Goal: Task Accomplishment & Management: Complete application form

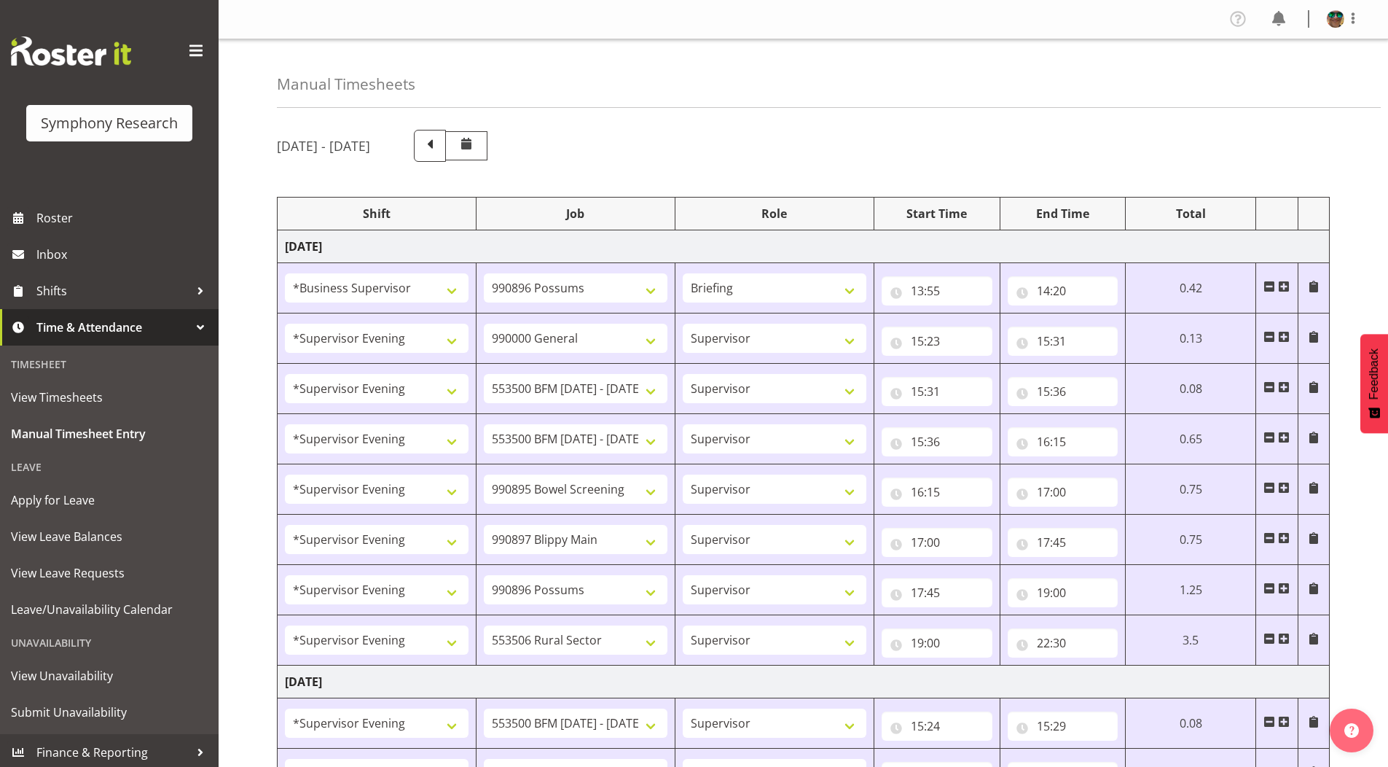
select select "1607"
select select "10633"
select select "297"
select select "4583"
select select "743"
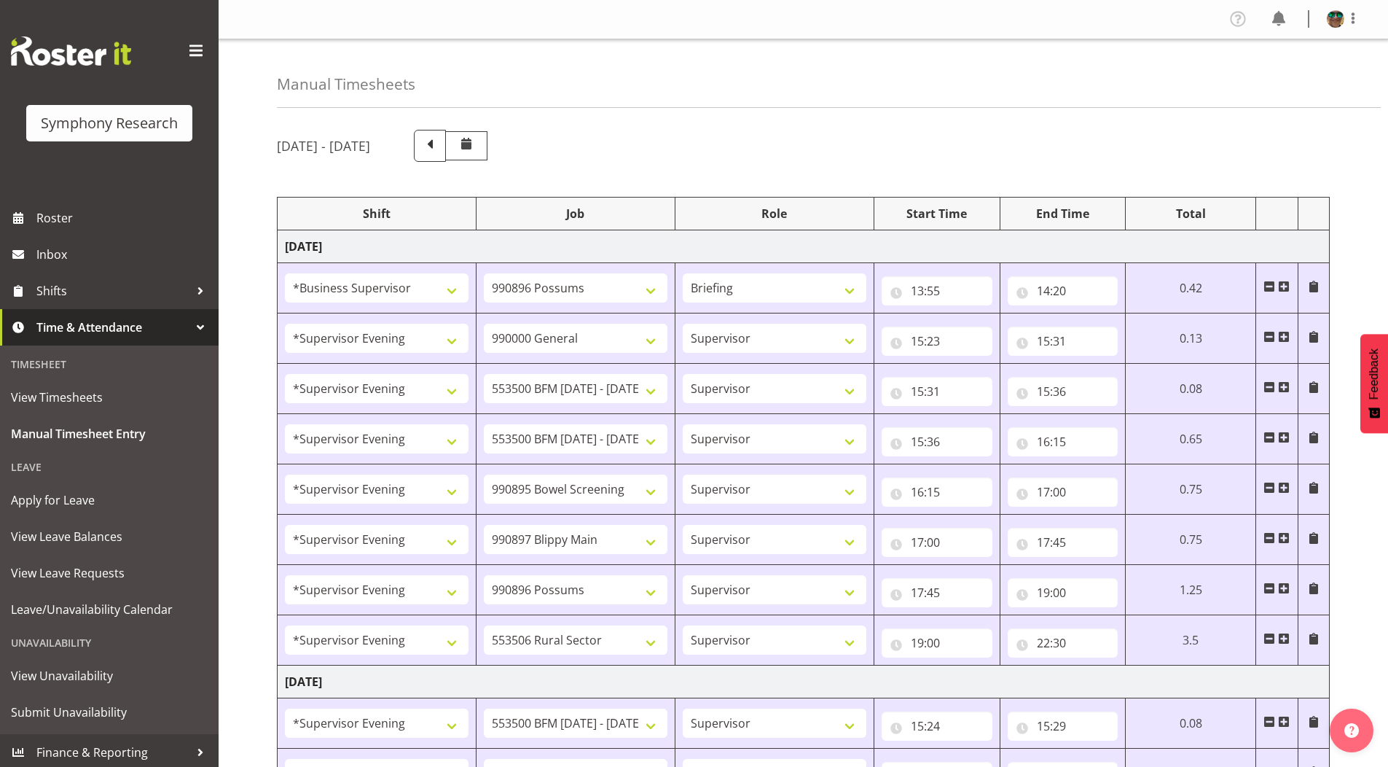
select select "4583"
select select "10242"
select select "4583"
select select "10242"
select select "4583"
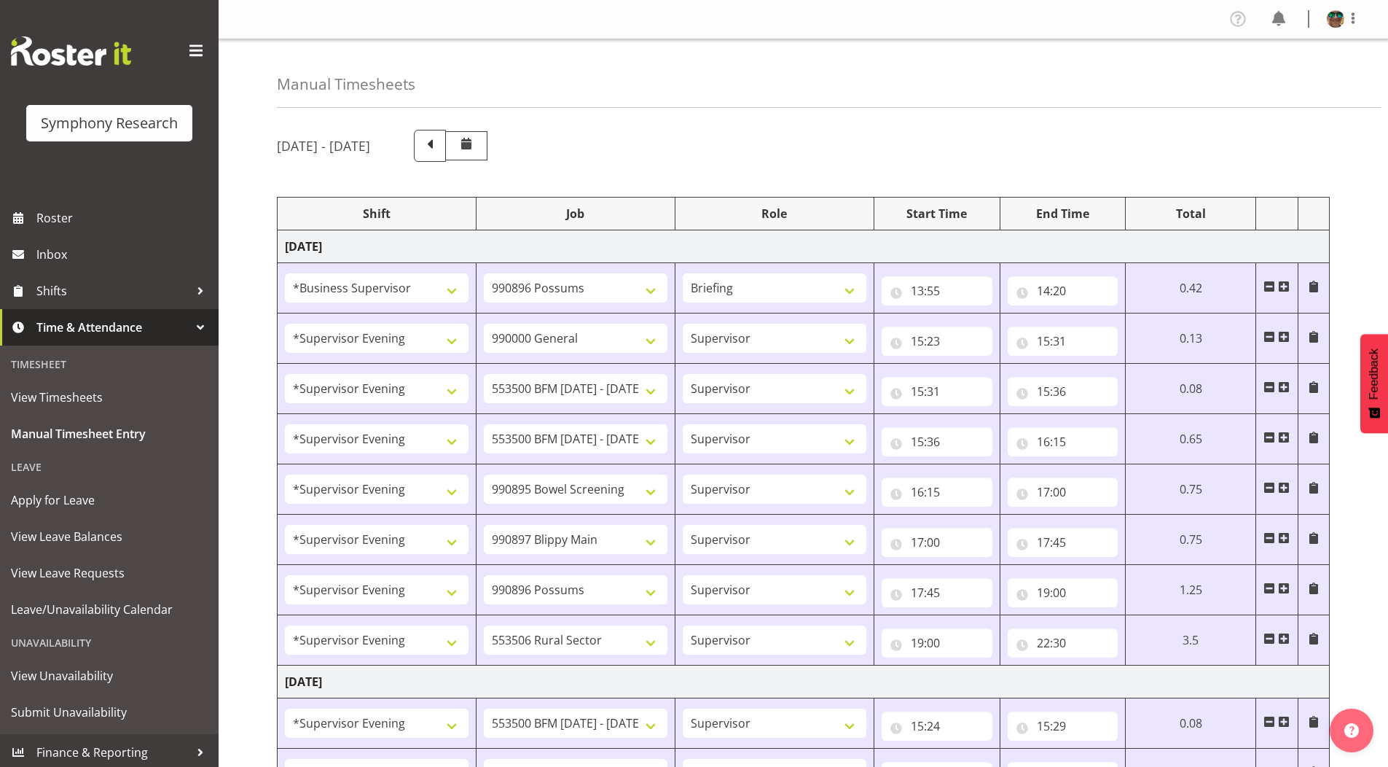
select select "10632"
select select "4583"
select select "10631"
select select "4583"
select select "10633"
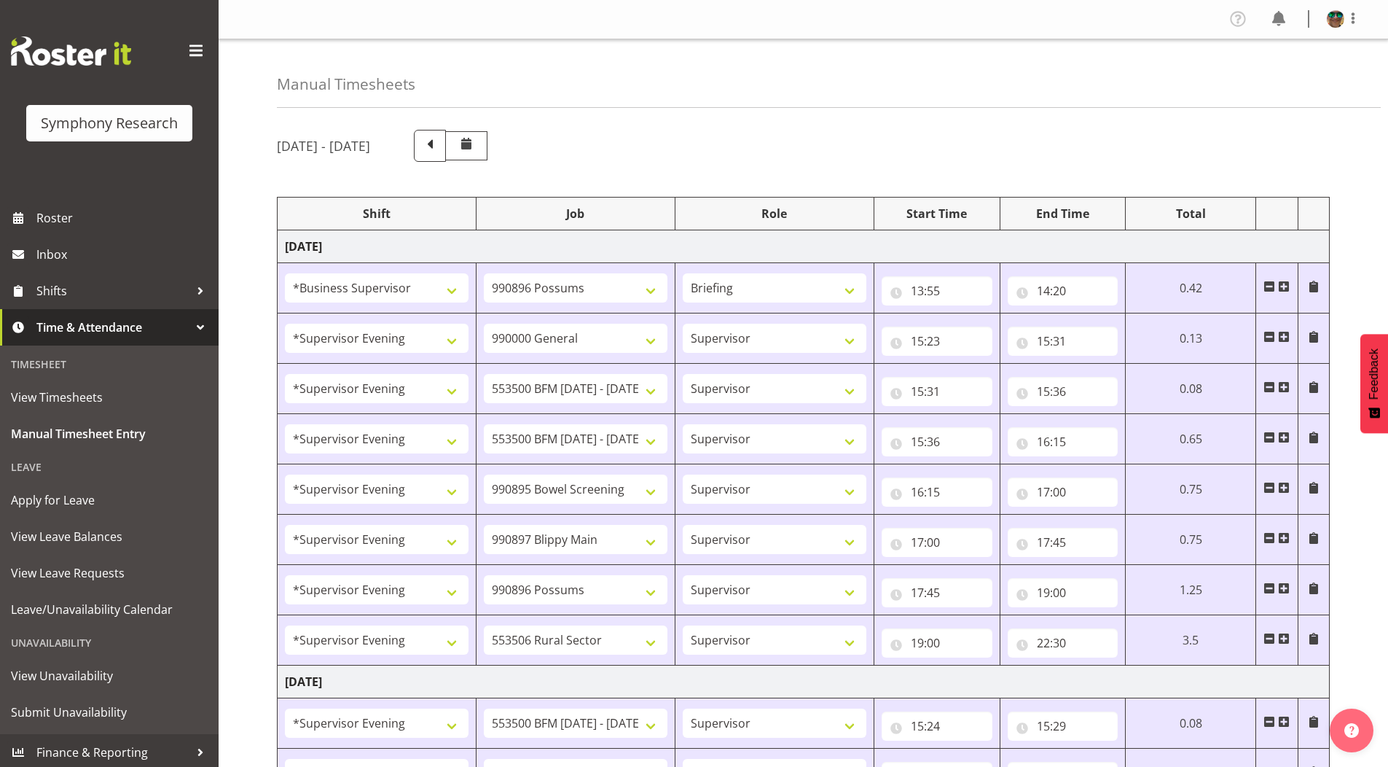
select select "4583"
select select "10587"
select select "4583"
select select "10242"
select select "4583"
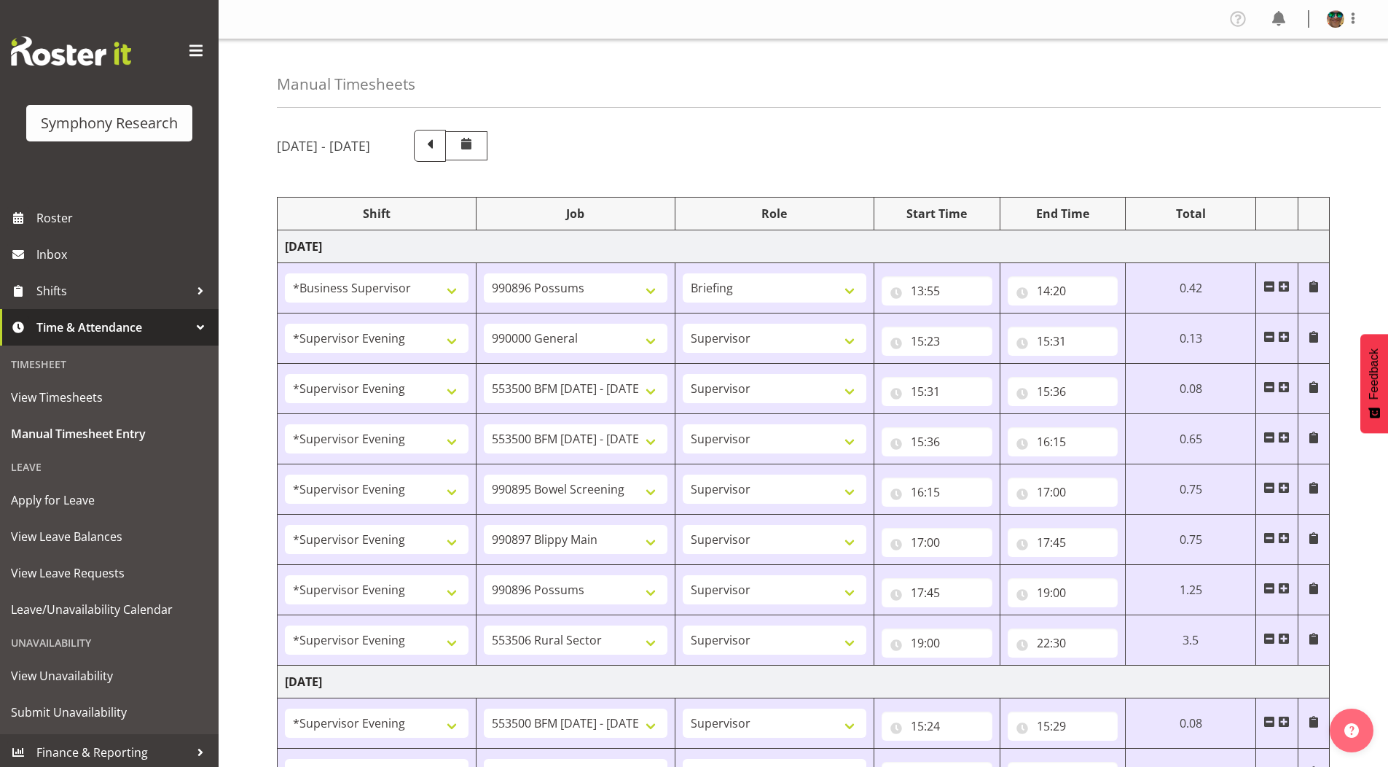
select select "10242"
select select "4583"
select select "9426"
select select "4583"
select select "10632"
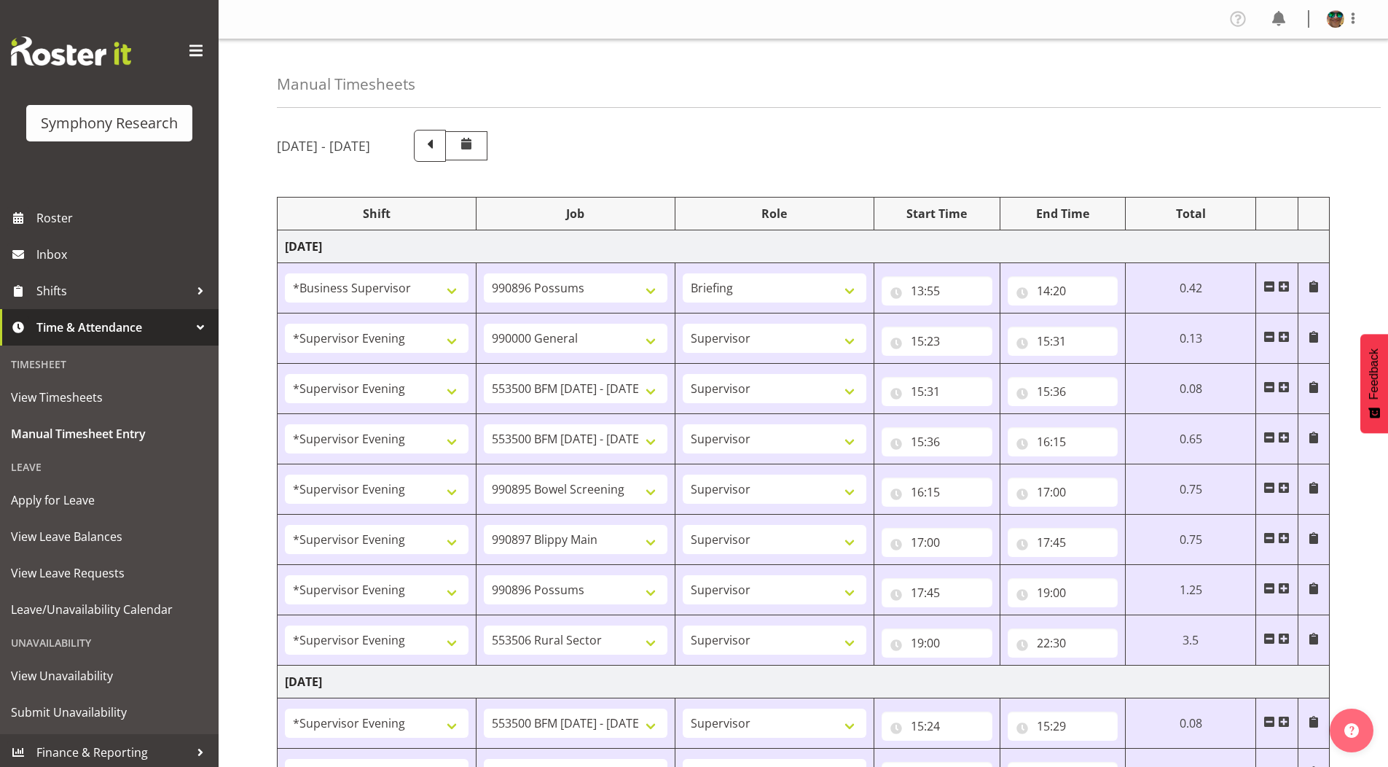
select select "4583"
select select "10631"
select select "4583"
select select "10633"
select select "4583"
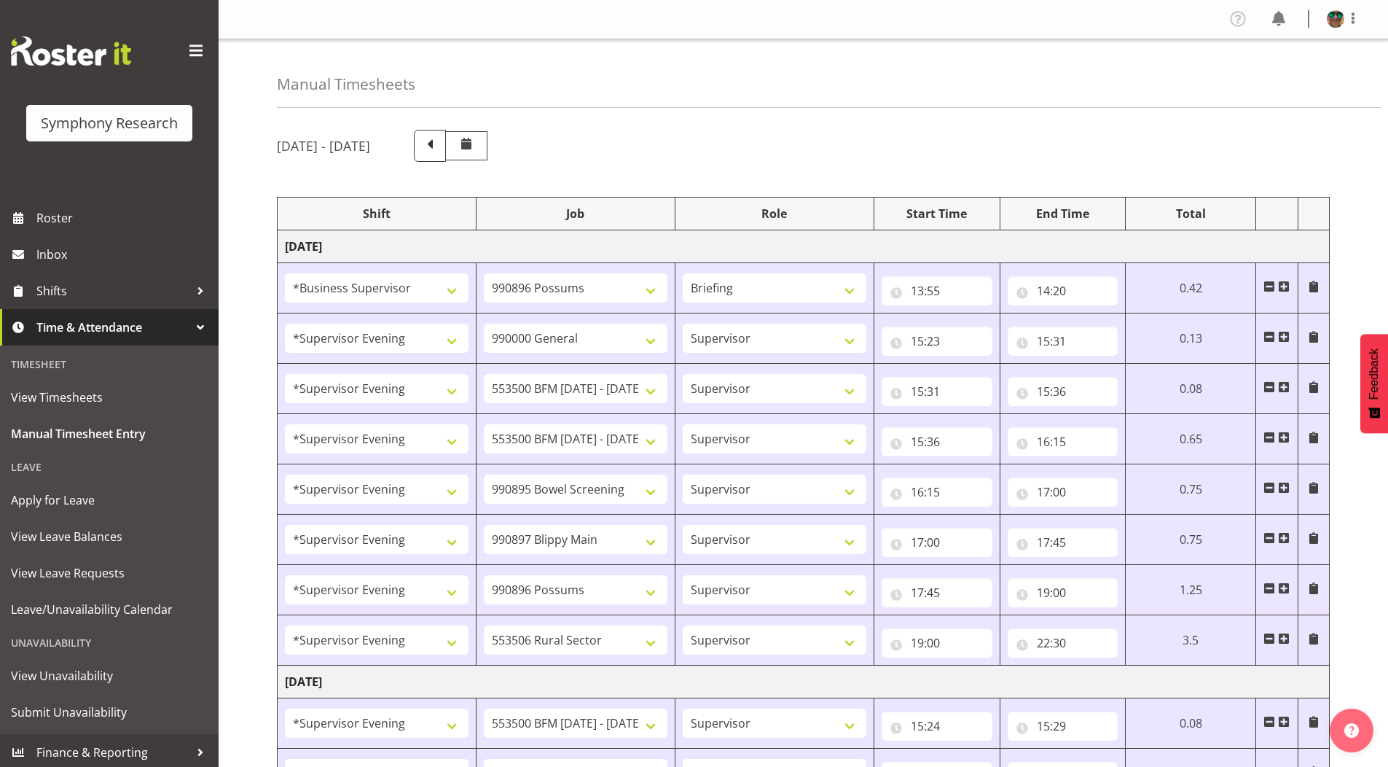
select select "10587"
select select "4583"
select select "743"
select select "4583"
select select "10242"
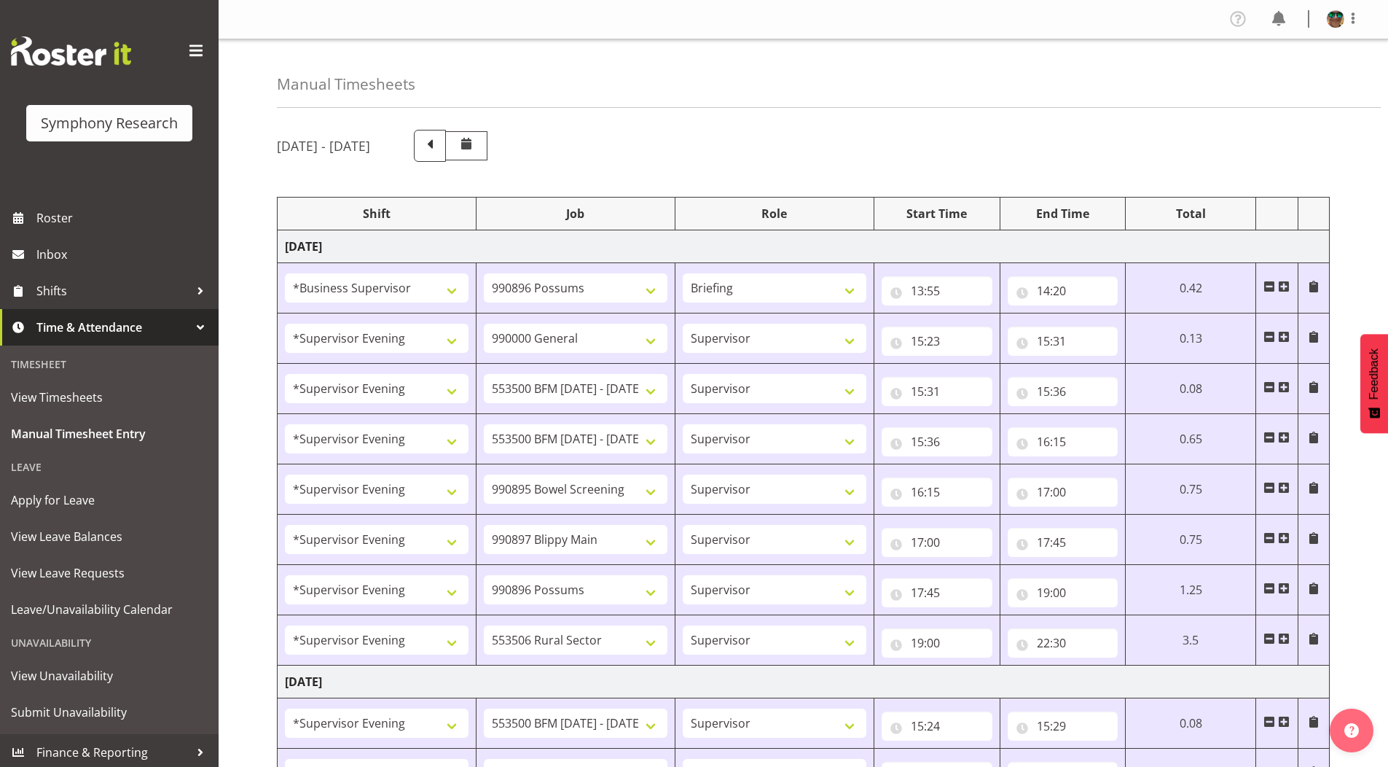
select select "4583"
select select "10242"
select select "4583"
select select "9426"
select select "4583"
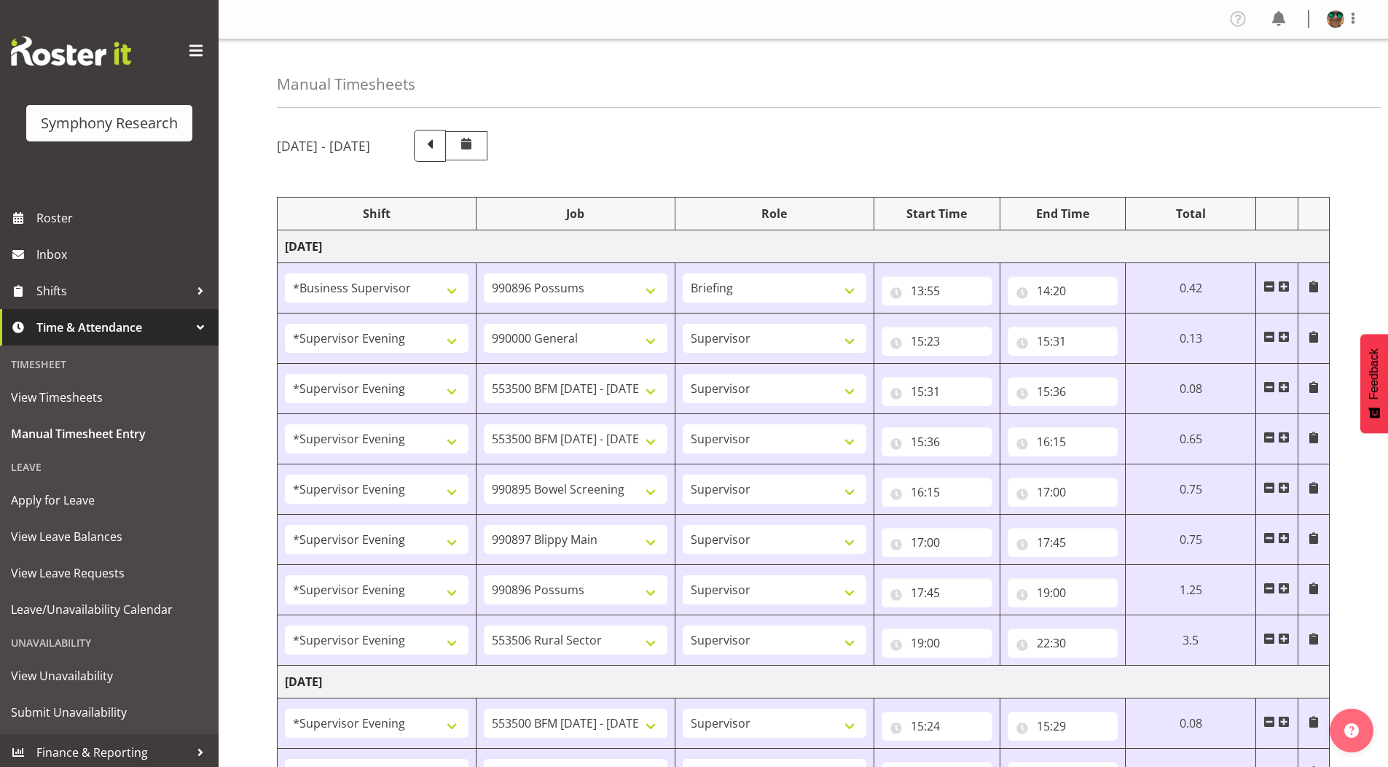
select select "10632"
select select "4583"
select select "10631"
select select "4583"
select select "10633"
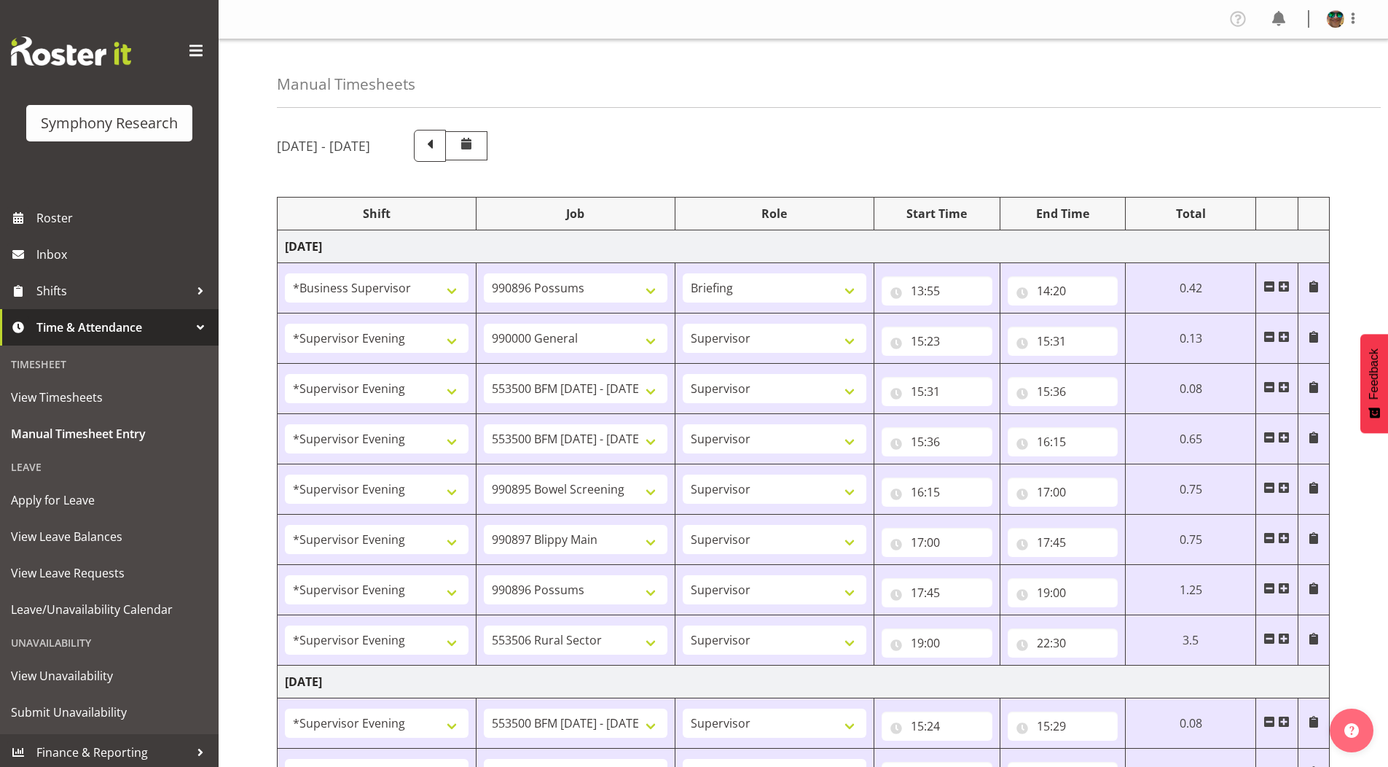
select select "4583"
select select "10575"
select select "4583"
select select "10587"
select select "4583"
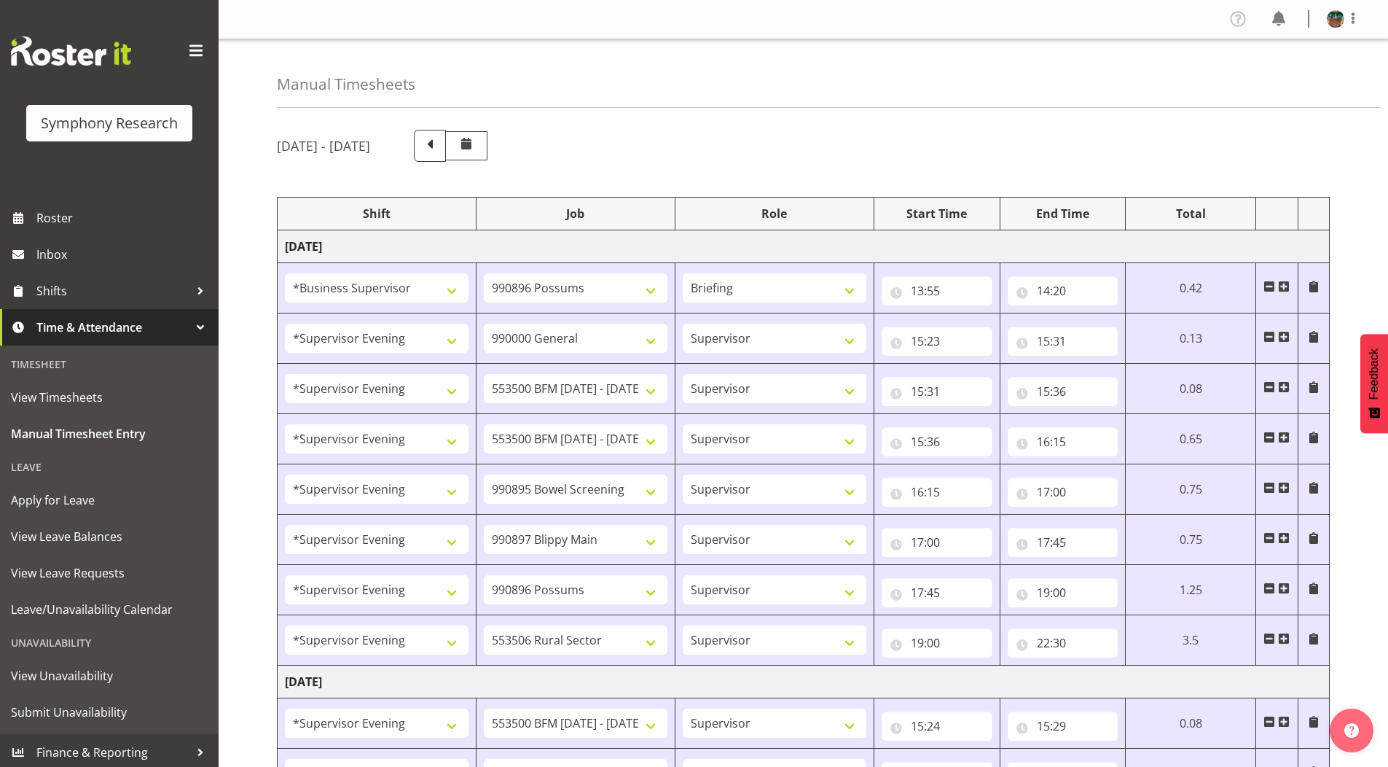
select select "10242"
select select "4583"
select select "10242"
select select "4583"
select select "9426"
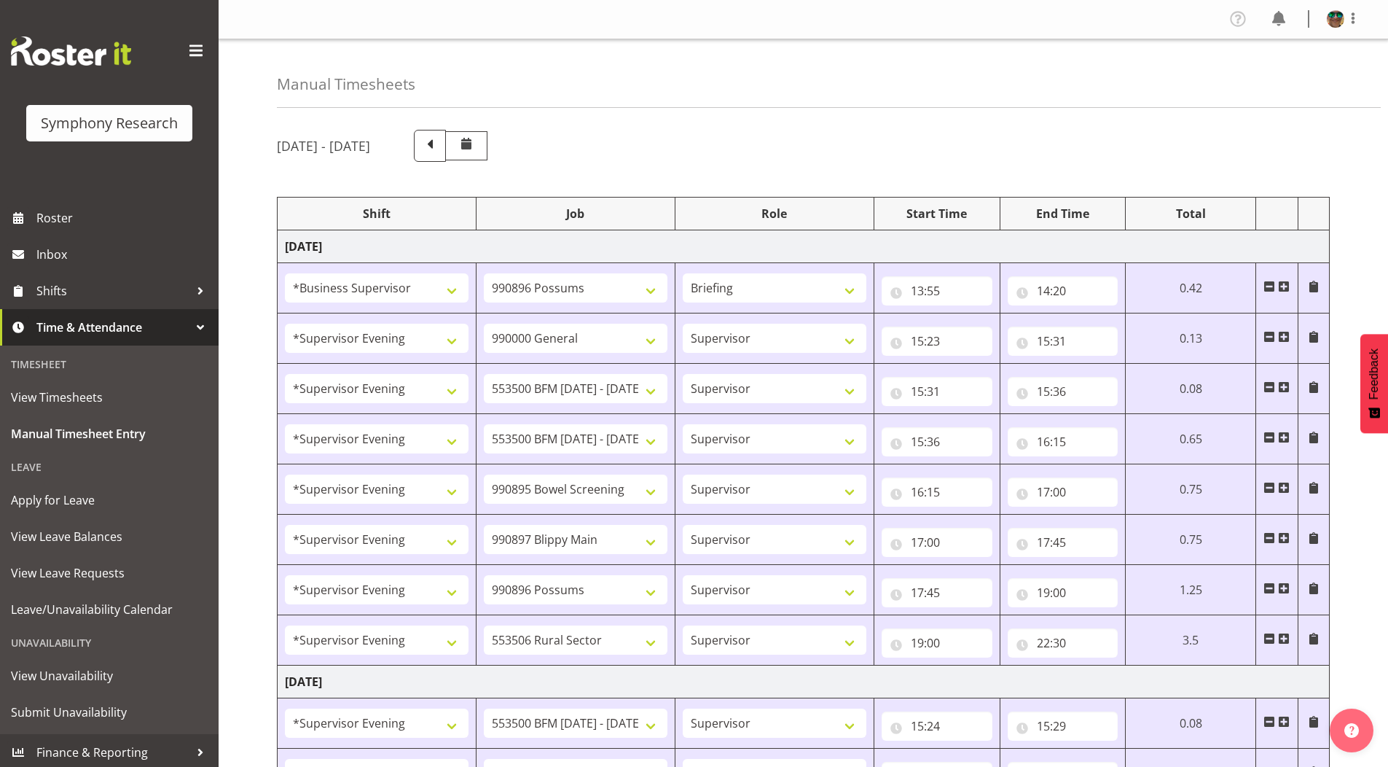
select select "4583"
select select "10632"
select select "4583"
select select "10631"
select select "4583"
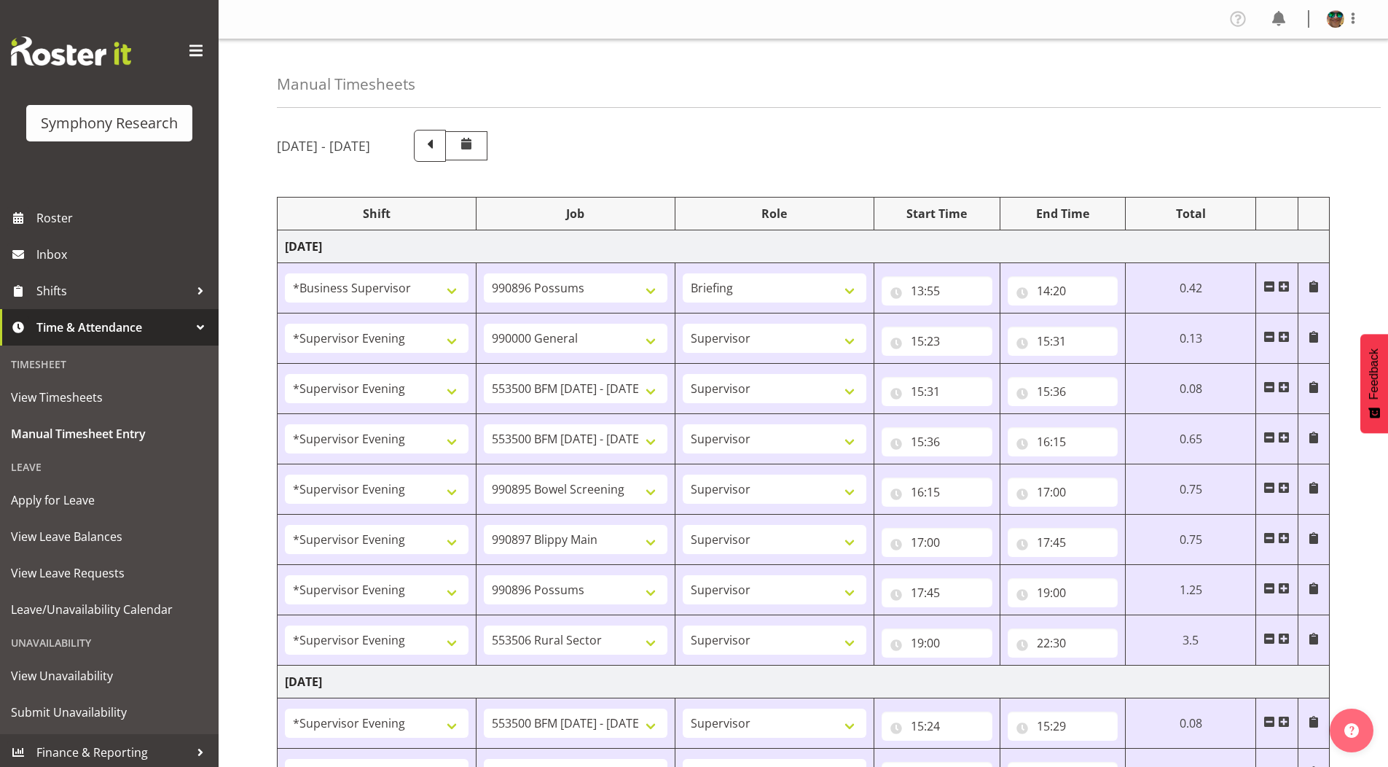
select select "10633"
select select "4583"
select select "10575"
select select "4583"
select select "10587"
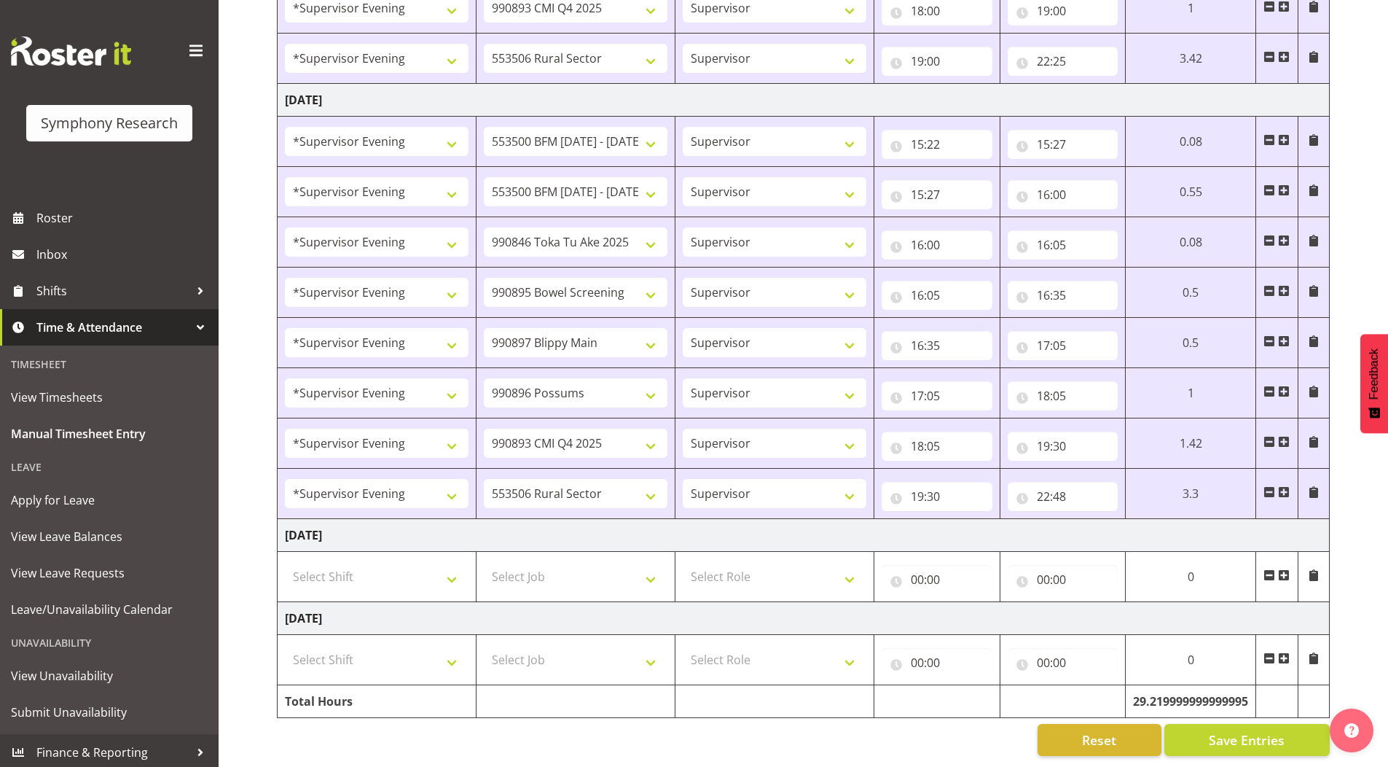
scroll to position [1546, 0]
click at [1283, 569] on span at bounding box center [1284, 575] width 12 height 12
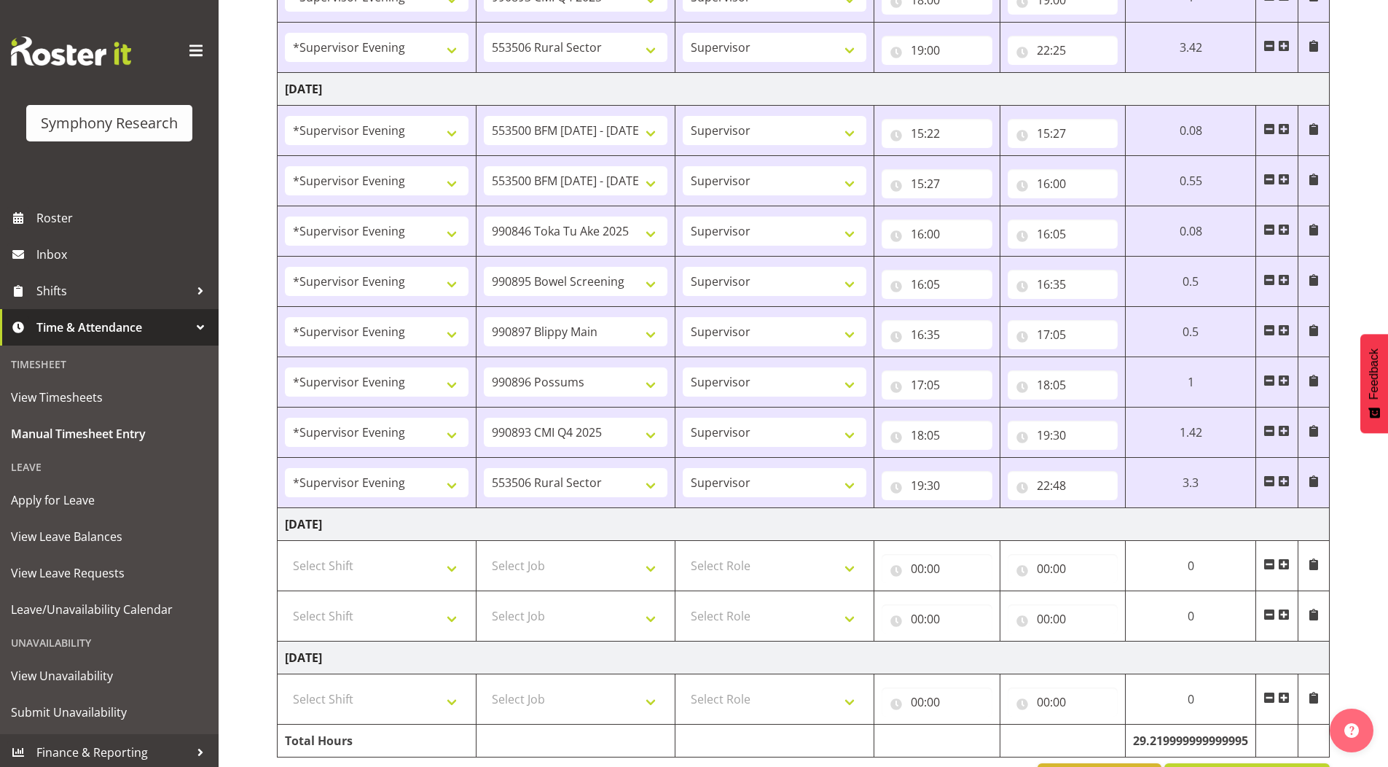
click at [1286, 615] on span at bounding box center [1284, 614] width 12 height 12
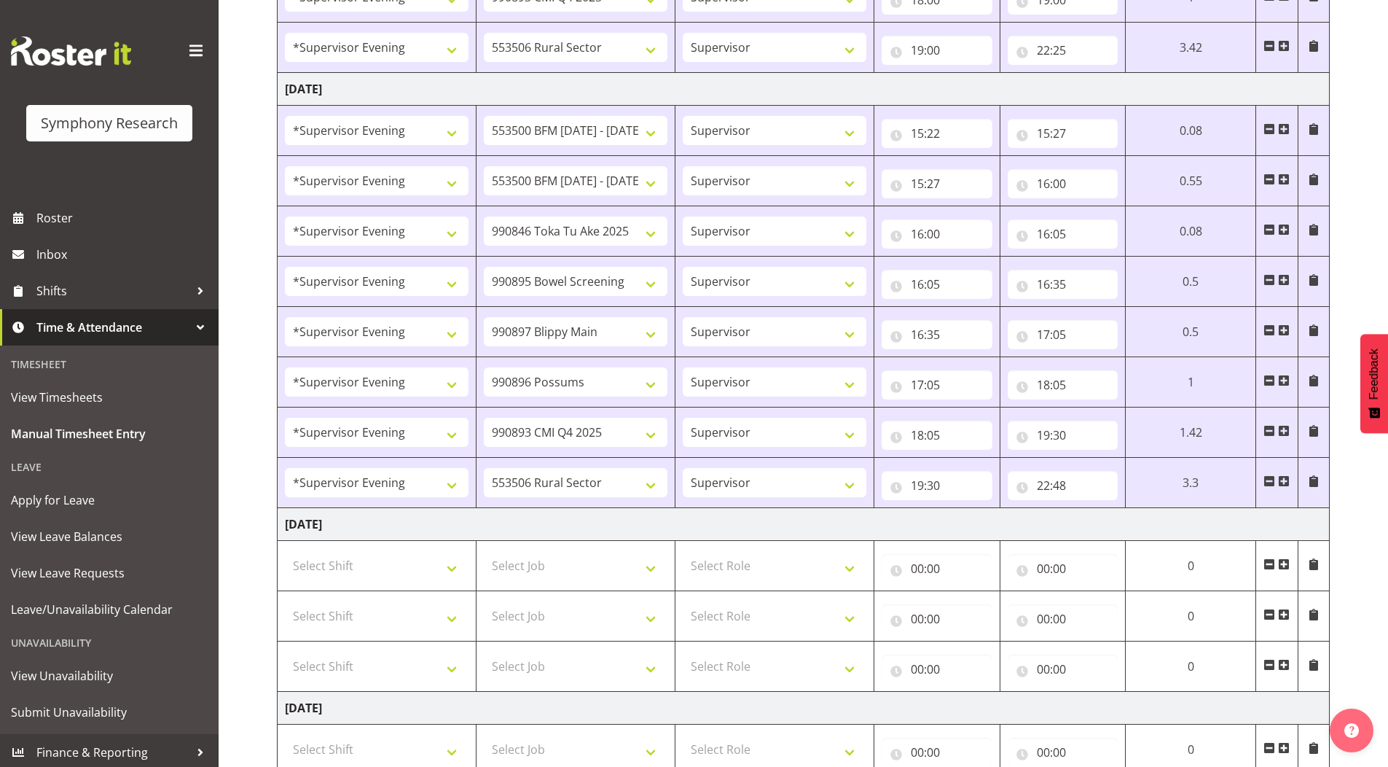
click at [1285, 665] on span at bounding box center [1284, 665] width 12 height 12
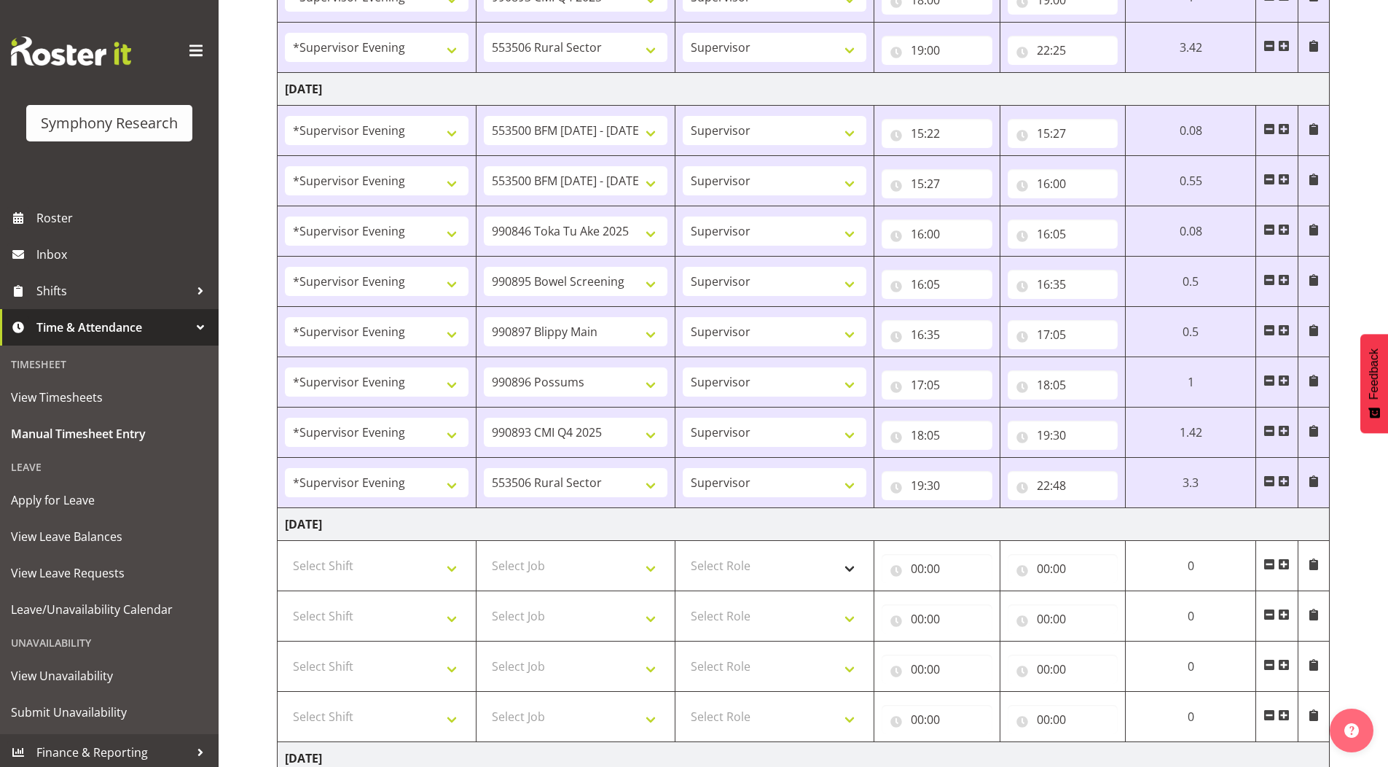
drag, startPoint x: 1285, startPoint y: 718, endPoint x: 858, endPoint y: 560, distance: 455.1
click at [1285, 718] on span at bounding box center [1284, 715] width 12 height 12
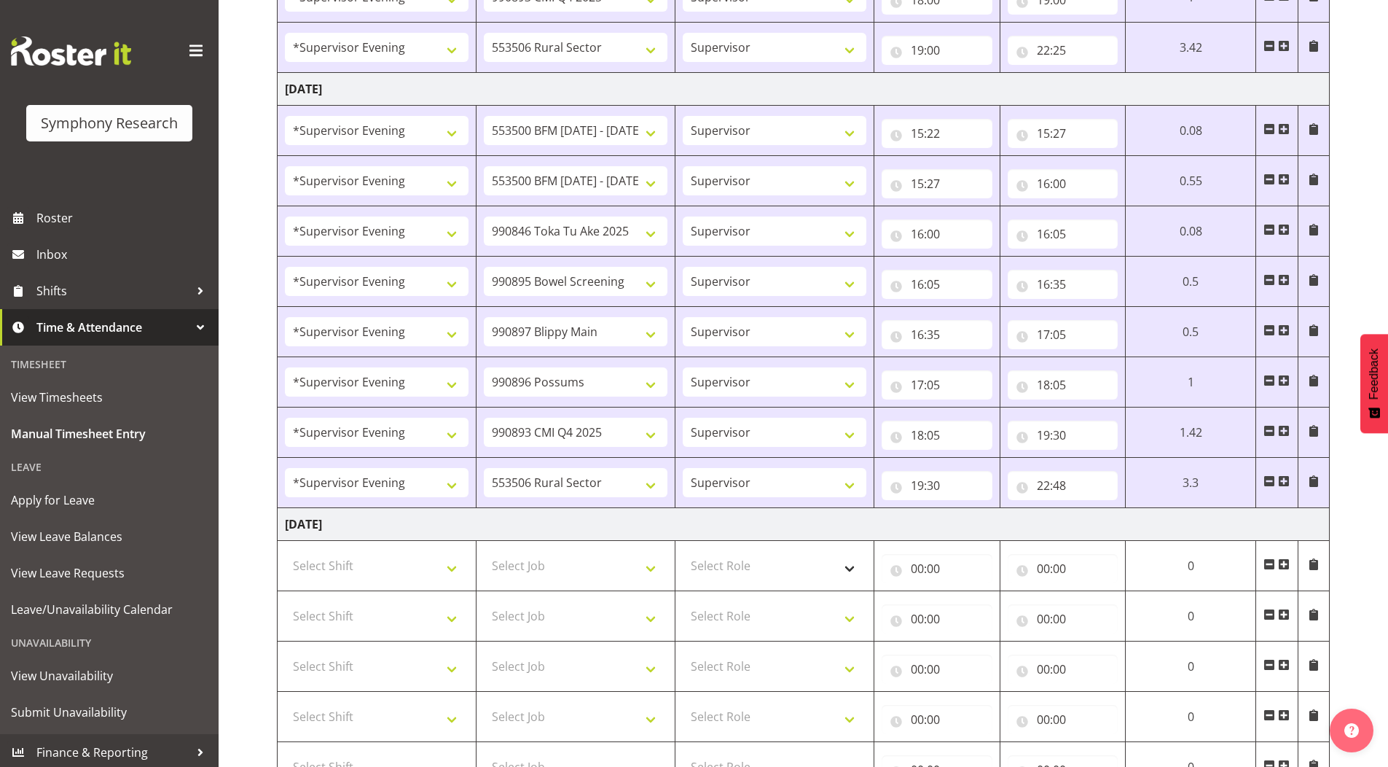
scroll to position [1747, 0]
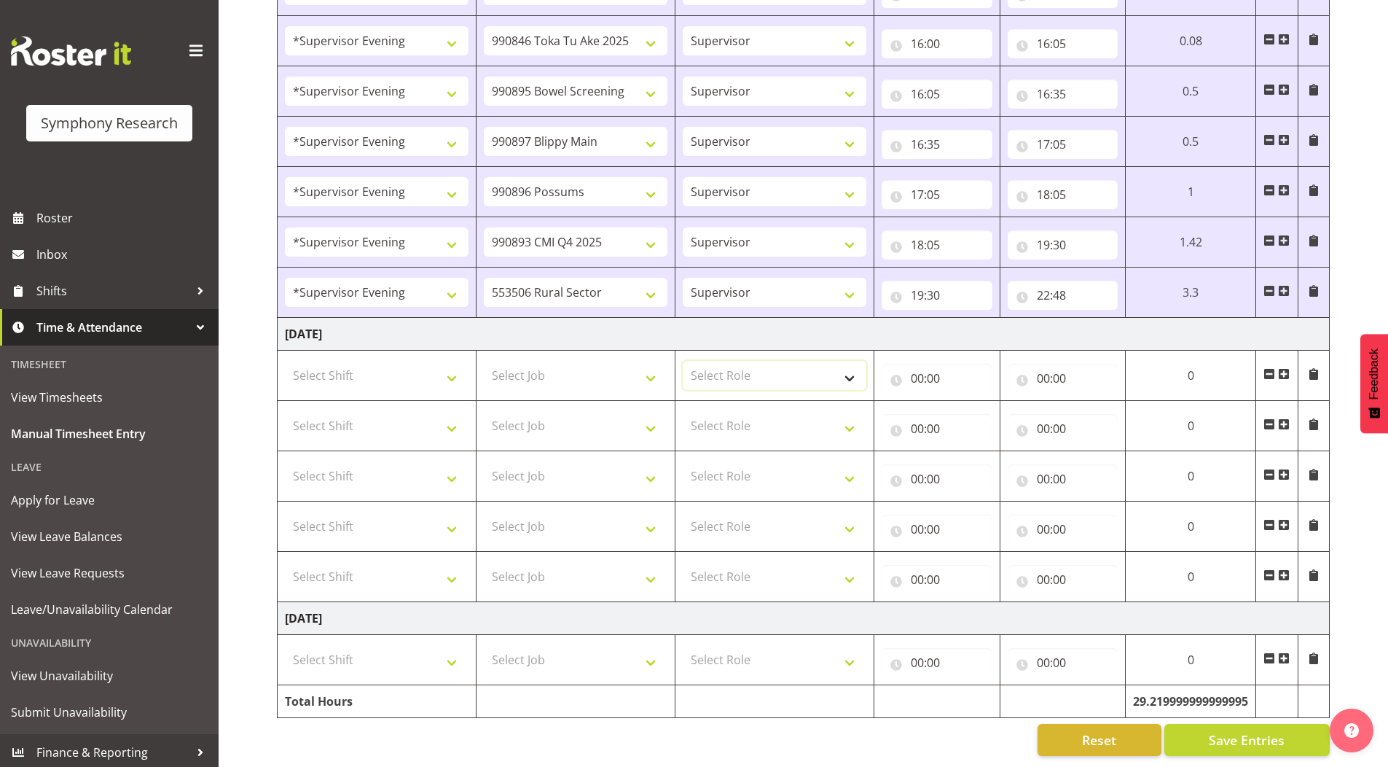
click at [721, 362] on select "Select Role Supervisor Briefing Interviewing" at bounding box center [775, 375] width 184 height 29
select select "45"
click at [683, 361] on select "Select Role Supervisor Briefing Interviewing" at bounding box center [775, 375] width 184 height 29
click at [708, 412] on select "Select Role Supervisor Briefing Interviewing" at bounding box center [775, 425] width 184 height 29
select select "45"
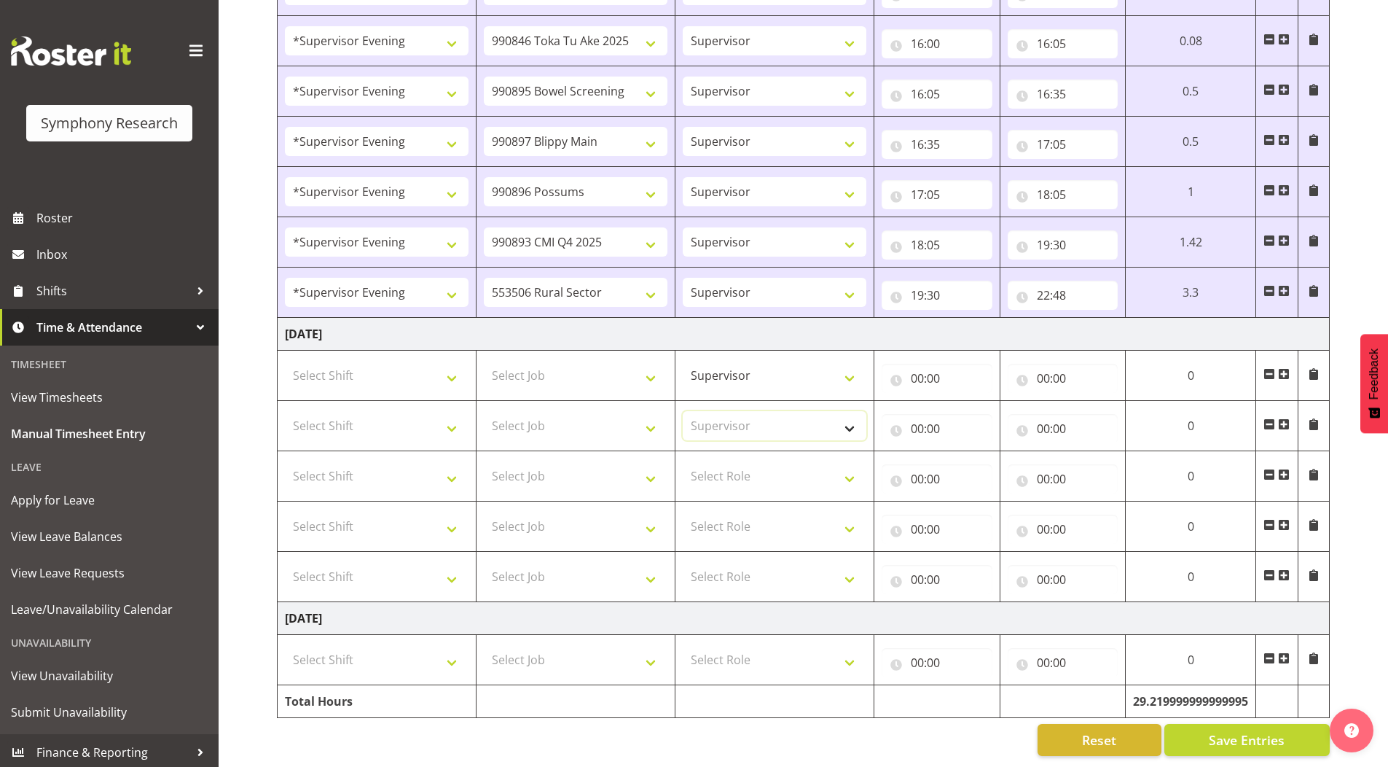
click at [683, 411] on select "Select Role Supervisor Briefing Interviewing" at bounding box center [775, 425] width 184 height 29
drag, startPoint x: 707, startPoint y: 466, endPoint x: 710, endPoint y: 477, distance: 12.0
click at [707, 466] on select "Select Role Supervisor Briefing Interviewing" at bounding box center [775, 475] width 184 height 29
select select "45"
click at [683, 461] on select "Select Role Supervisor Briefing Interviewing" at bounding box center [775, 475] width 184 height 29
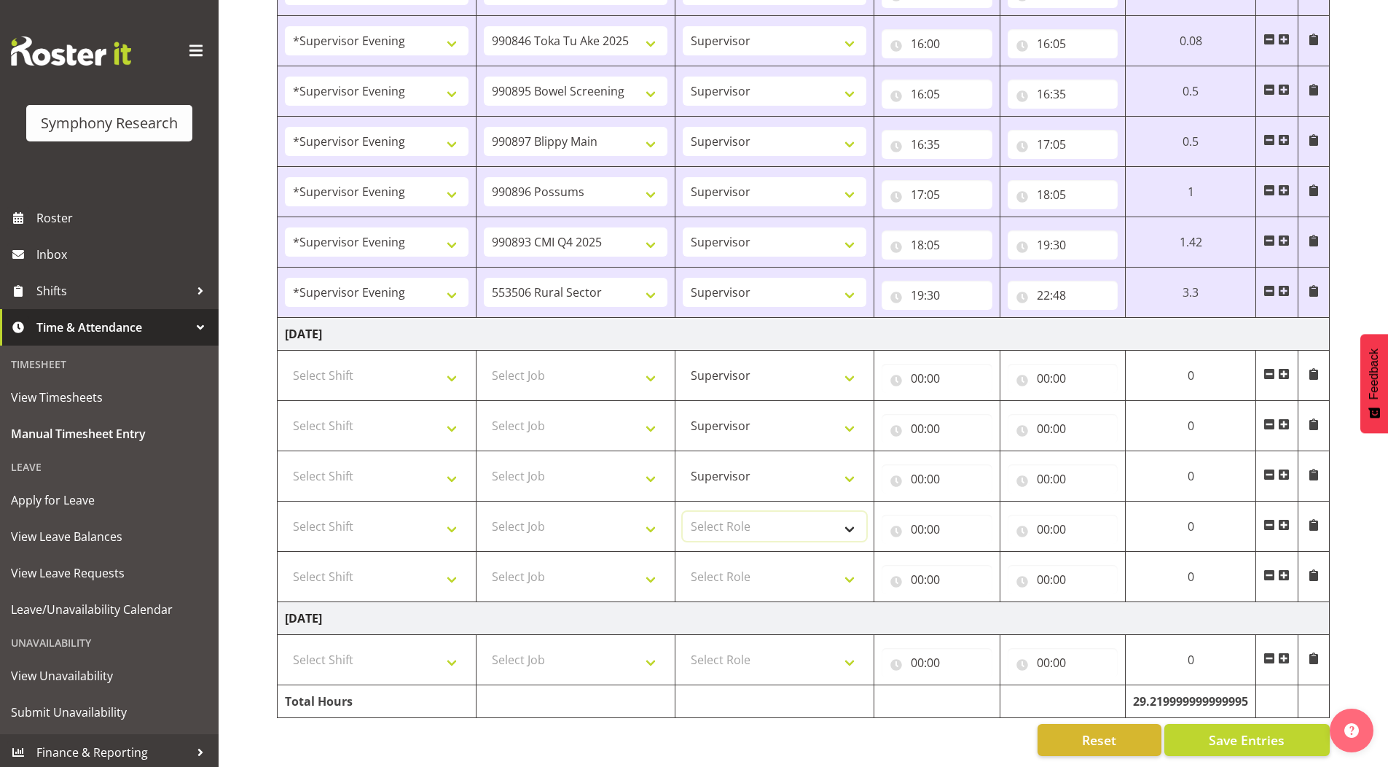
click at [713, 512] on select "Select Role Supervisor Briefing Interviewing" at bounding box center [775, 526] width 184 height 29
select select "45"
click at [683, 512] on select "Select Role Supervisor Briefing Interviewing" at bounding box center [775, 526] width 184 height 29
click at [720, 565] on select "Select Role Supervisor Briefing Interviewing" at bounding box center [775, 576] width 184 height 29
select select "45"
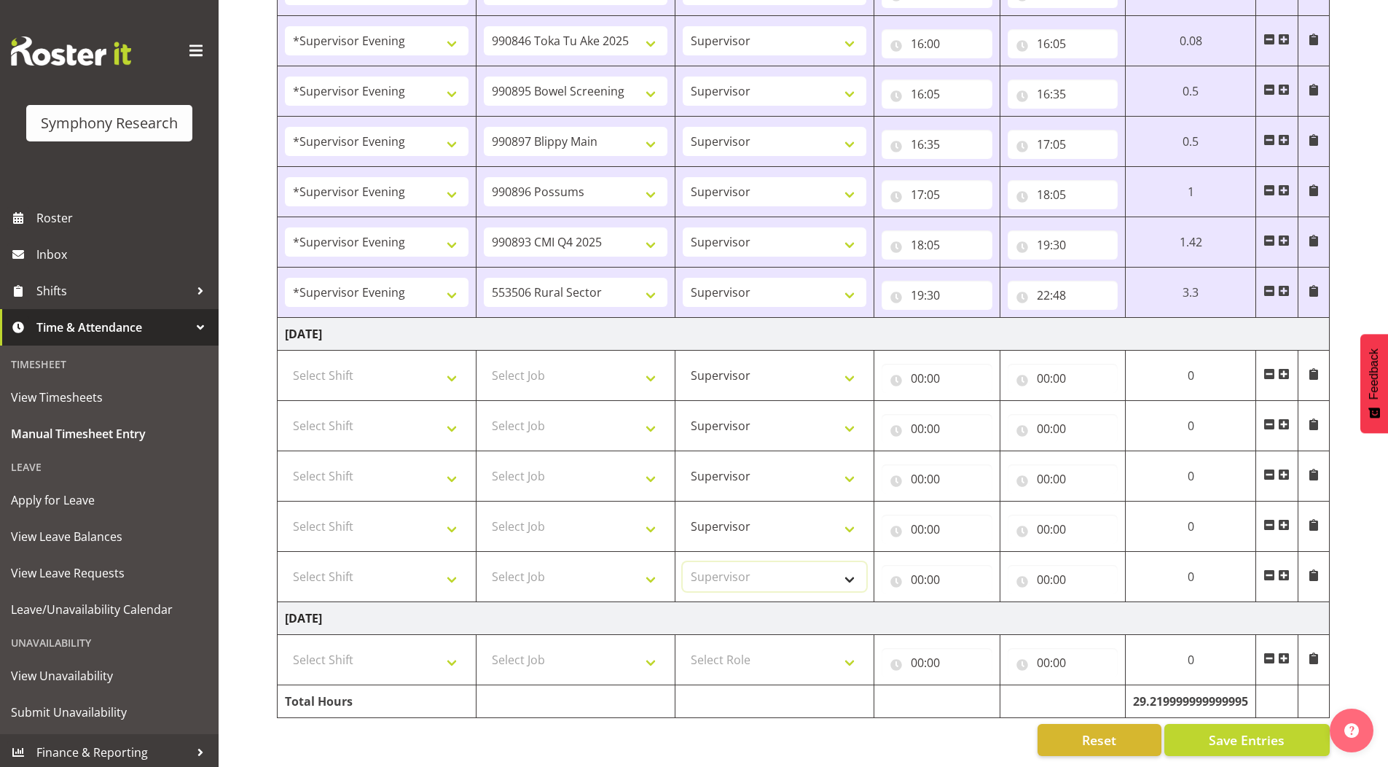
click at [683, 562] on select "Select Role Supervisor Briefing Interviewing" at bounding box center [775, 576] width 184 height 29
click at [327, 361] on select "Select Shift !!Weekend Residential (Roster IT Shift Label) *Business 9/10am ~ 4…" at bounding box center [377, 375] width 184 height 29
click at [285, 361] on select "Select Shift !!Weekend Residential (Roster IT Shift Label) *Business 9/10am ~ 4…" at bounding box center [377, 375] width 184 height 29
click at [341, 361] on select "!!Weekend Residential (Roster IT Shift Label) *Business 9/10am ~ 4:30pm *Busine…" at bounding box center [377, 375] width 184 height 29
select select "19170"
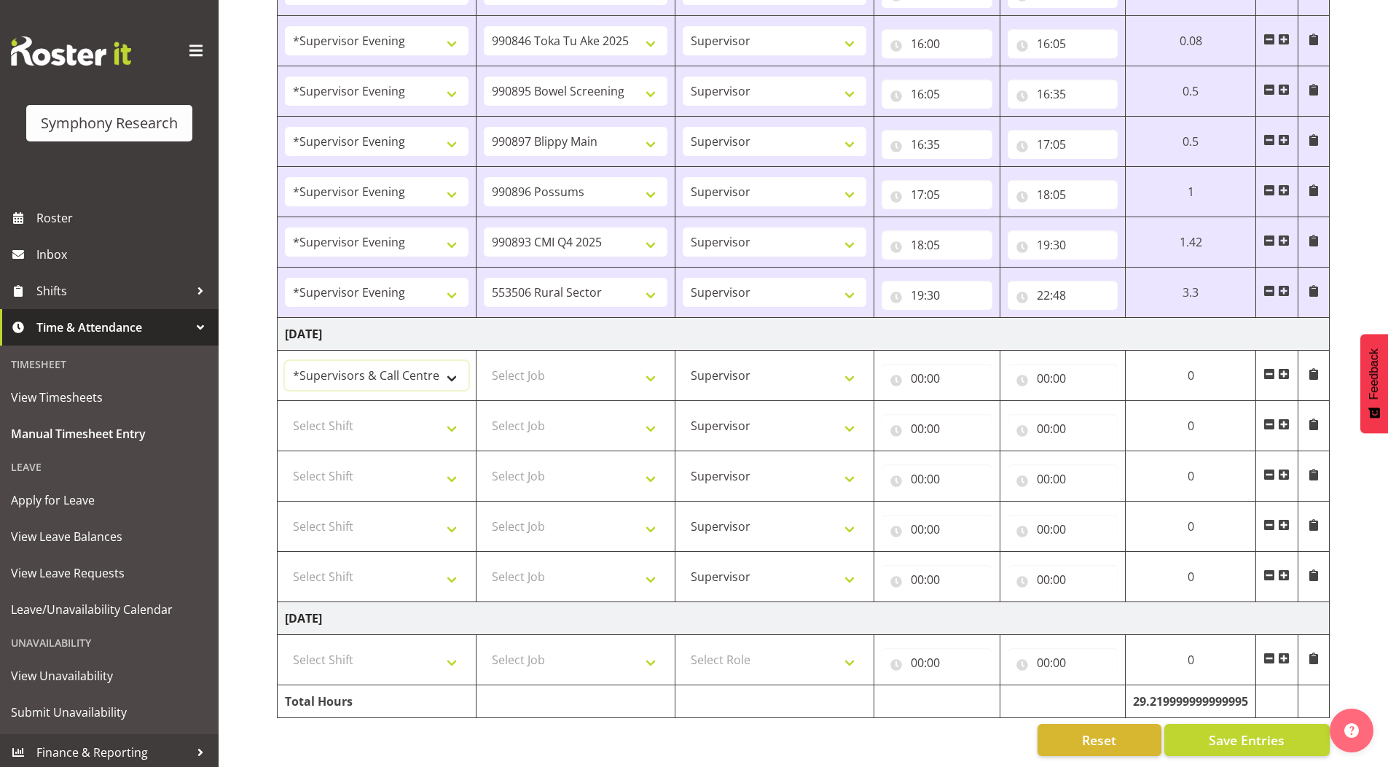
click at [285, 361] on select "!!Weekend Residential (Roster IT Shift Label) *Business 9/10am ~ 4:30pm *Busine…" at bounding box center [377, 375] width 184 height 29
click at [308, 416] on select "Select Shift !!Weekend Residential (Roster IT Shift Label) *Business 9/10am ~ 4…" at bounding box center [377, 425] width 184 height 29
select select "19170"
click at [285, 411] on select "Select Shift !!Weekend Residential (Roster IT Shift Label) *Business 9/10am ~ 4…" at bounding box center [377, 425] width 184 height 29
click at [360, 473] on select "Select Shift !!Weekend Residential (Roster IT Shift Label) *Business 9/10am ~ 4…" at bounding box center [377, 475] width 184 height 29
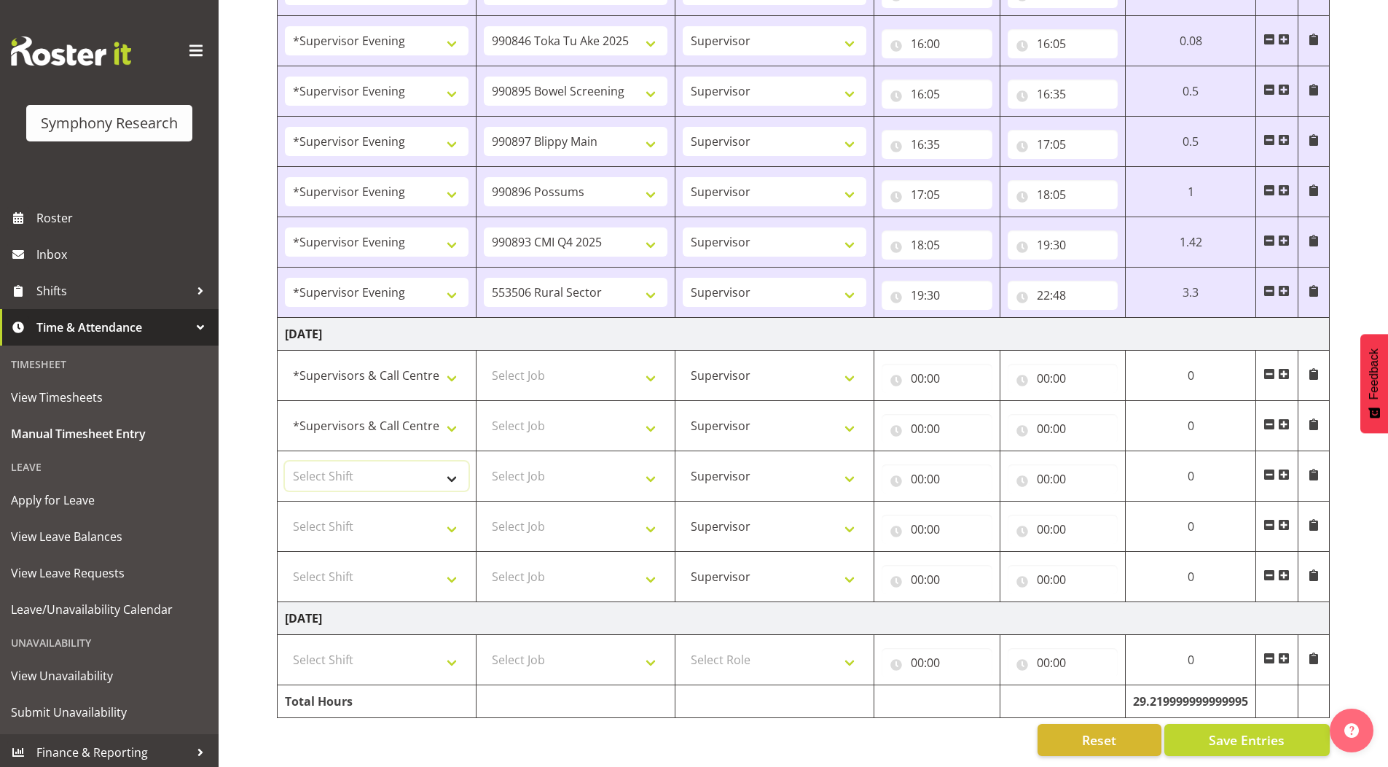
select select "19170"
click at [285, 461] on select "Select Shift !!Weekend Residential (Roster IT Shift Label) *Business 9/10am ~ 4…" at bounding box center [377, 475] width 184 height 29
click at [343, 514] on select "Select Shift !!Weekend Residential (Roster IT Shift Label) *Business 9/10am ~ 4…" at bounding box center [377, 526] width 184 height 29
select select "19170"
click at [285, 512] on select "Select Shift !!Weekend Residential (Roster IT Shift Label) *Business 9/10am ~ 4…" at bounding box center [377, 526] width 184 height 29
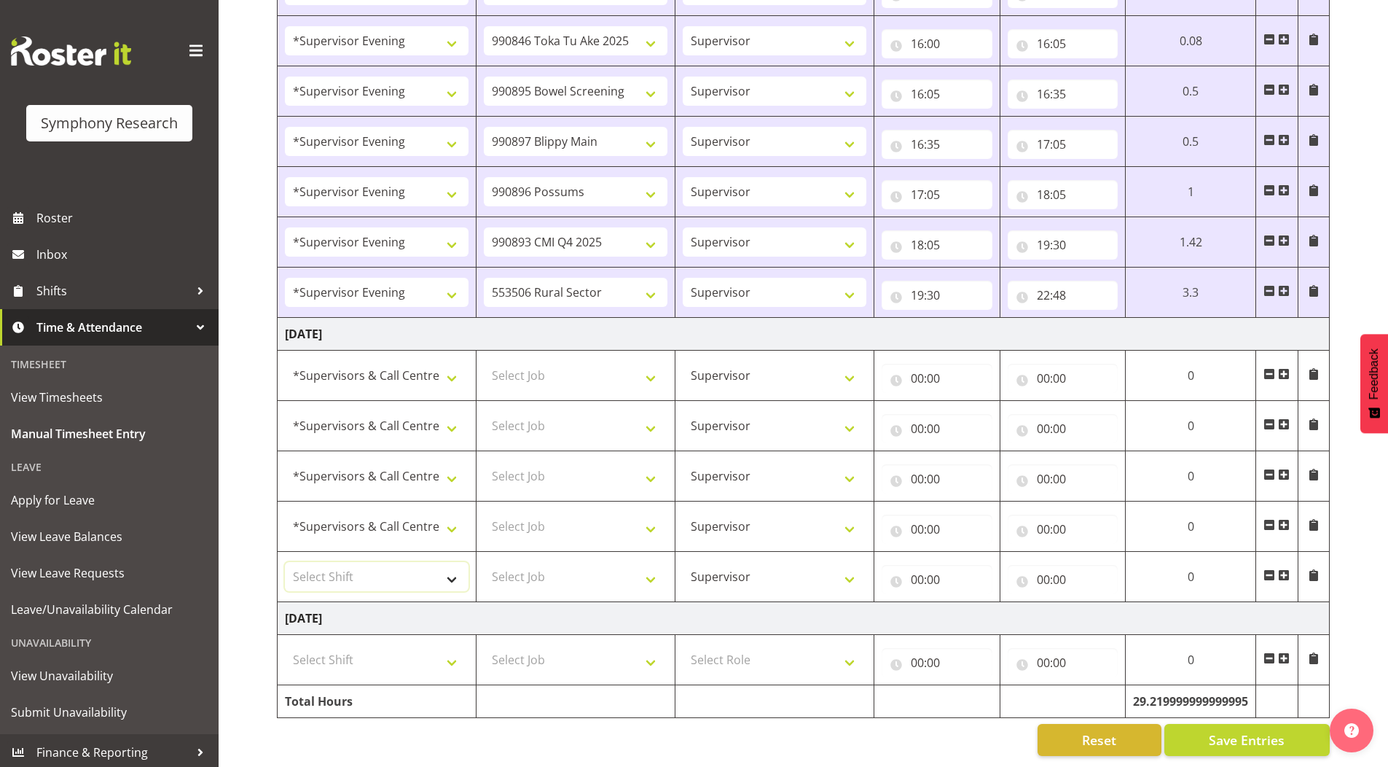
click at [344, 563] on select "Select Shift !!Weekend Residential (Roster IT Shift Label) *Business 9/10am ~ 4…" at bounding box center [377, 576] width 184 height 29
select select "19170"
click at [285, 562] on select "Select Shift !!Weekend Residential (Roster IT Shift Label) *Business 9/10am ~ 4…" at bounding box center [377, 576] width 184 height 29
click at [522, 364] on select "Select Job 550060 IF Admin 553492 World Poll Aus Wave 2 Main 2025 553493 World …" at bounding box center [576, 375] width 184 height 29
select select "10242"
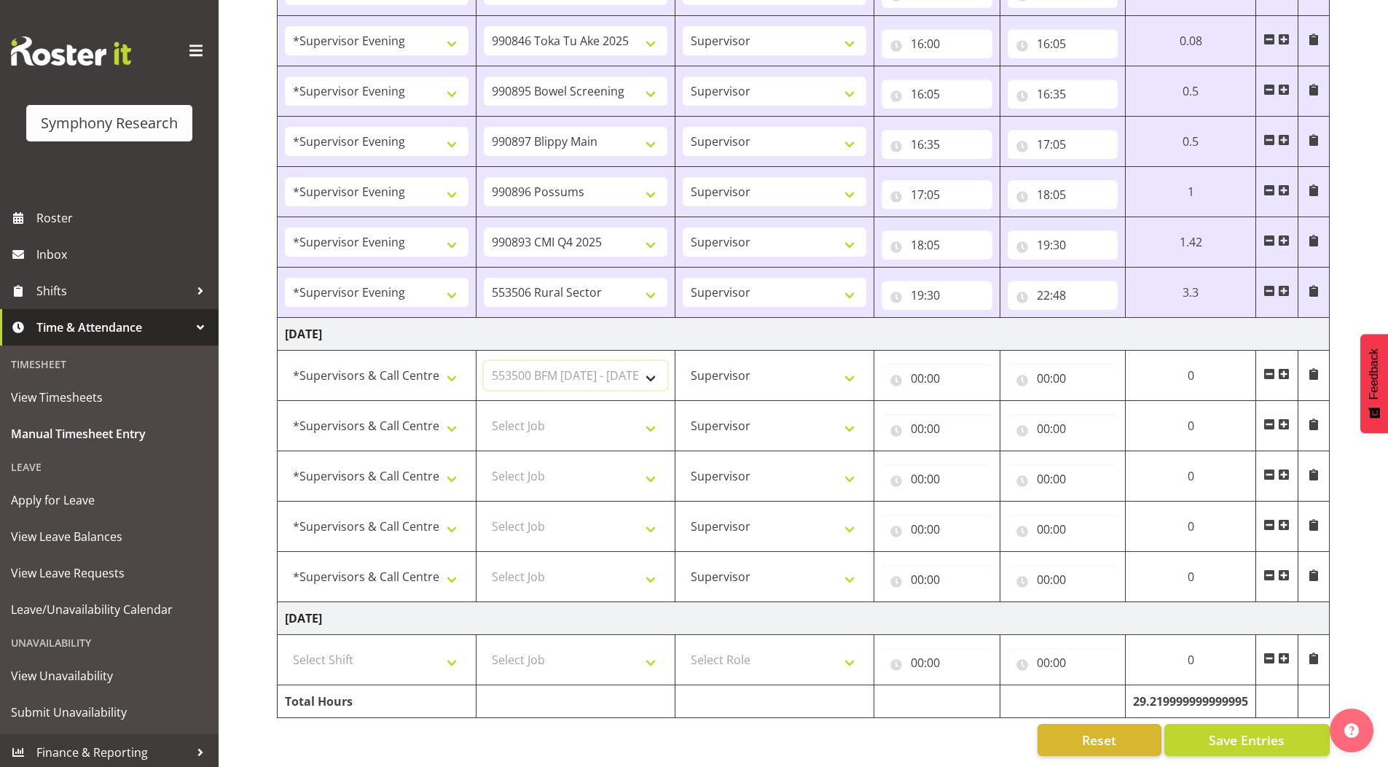
click at [484, 361] on select "Select Job 550060 IF Admin 553492 World Poll Aus Wave 2 Main 2025 553493 World …" at bounding box center [576, 375] width 184 height 29
click at [525, 411] on select "Select Job 550060 IF Admin 553492 World Poll Aus Wave 2 Main 2025 553493 World …" at bounding box center [576, 425] width 184 height 29
select select "10242"
click at [484, 411] on select "Select Job 550060 IF Admin 553492 World Poll Aus Wave 2 Main 2025 553493 World …" at bounding box center [576, 425] width 184 height 29
click at [524, 463] on select "Select Job 550060 IF Admin 553492 World Poll Aus Wave 2 Main 2025 553493 World …" at bounding box center [576, 475] width 184 height 29
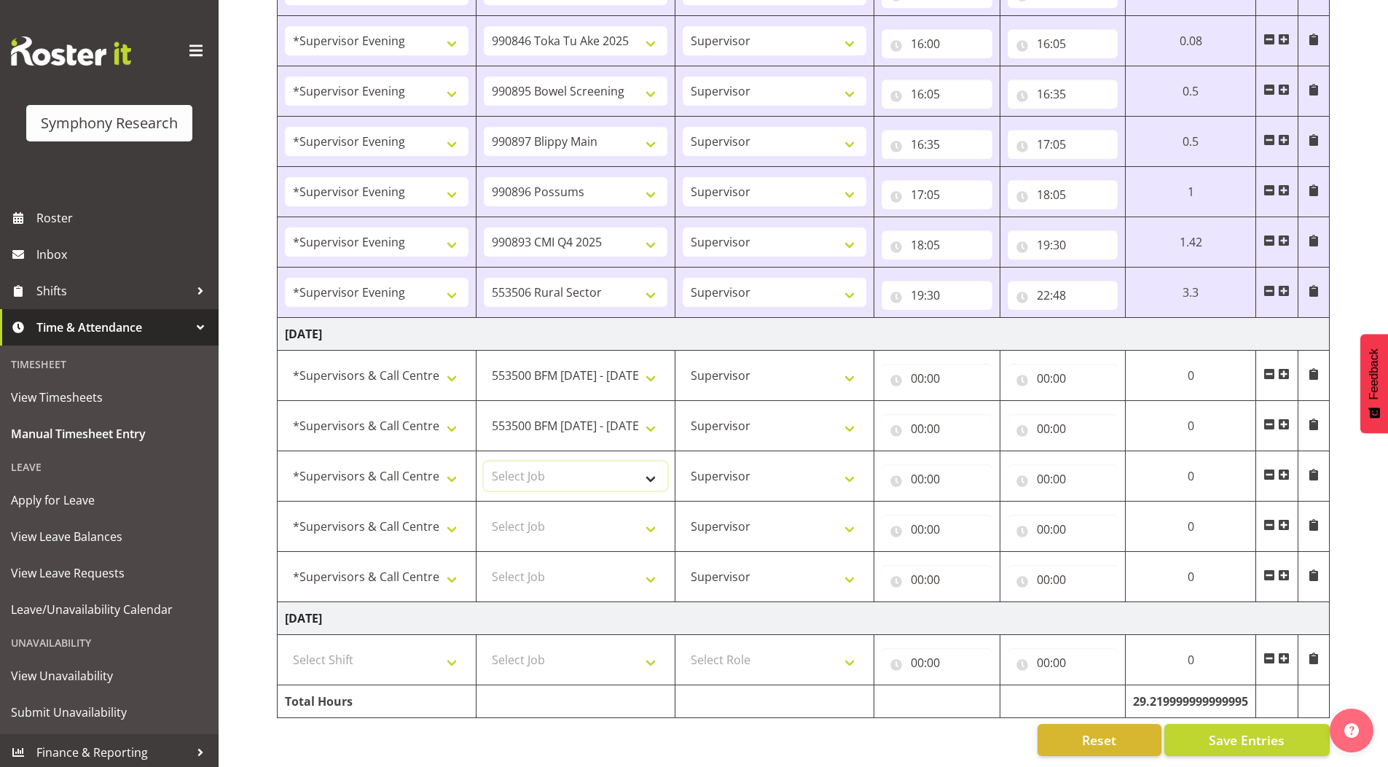
select select "9426"
click at [484, 461] on select "Select Job 550060 IF Admin 553492 World Poll Aus Wave 2 Main 2025 553493 World …" at bounding box center [576, 475] width 184 height 29
click at [510, 514] on select "Select Job 550060 IF Admin 553492 World Poll Aus Wave 2 Main 2025 553493 World …" at bounding box center [576, 526] width 184 height 29
click at [796, 322] on td "[DATE]" at bounding box center [804, 334] width 1052 height 33
drag, startPoint x: 539, startPoint y: 515, endPoint x: 537, endPoint y: 506, distance: 9.6
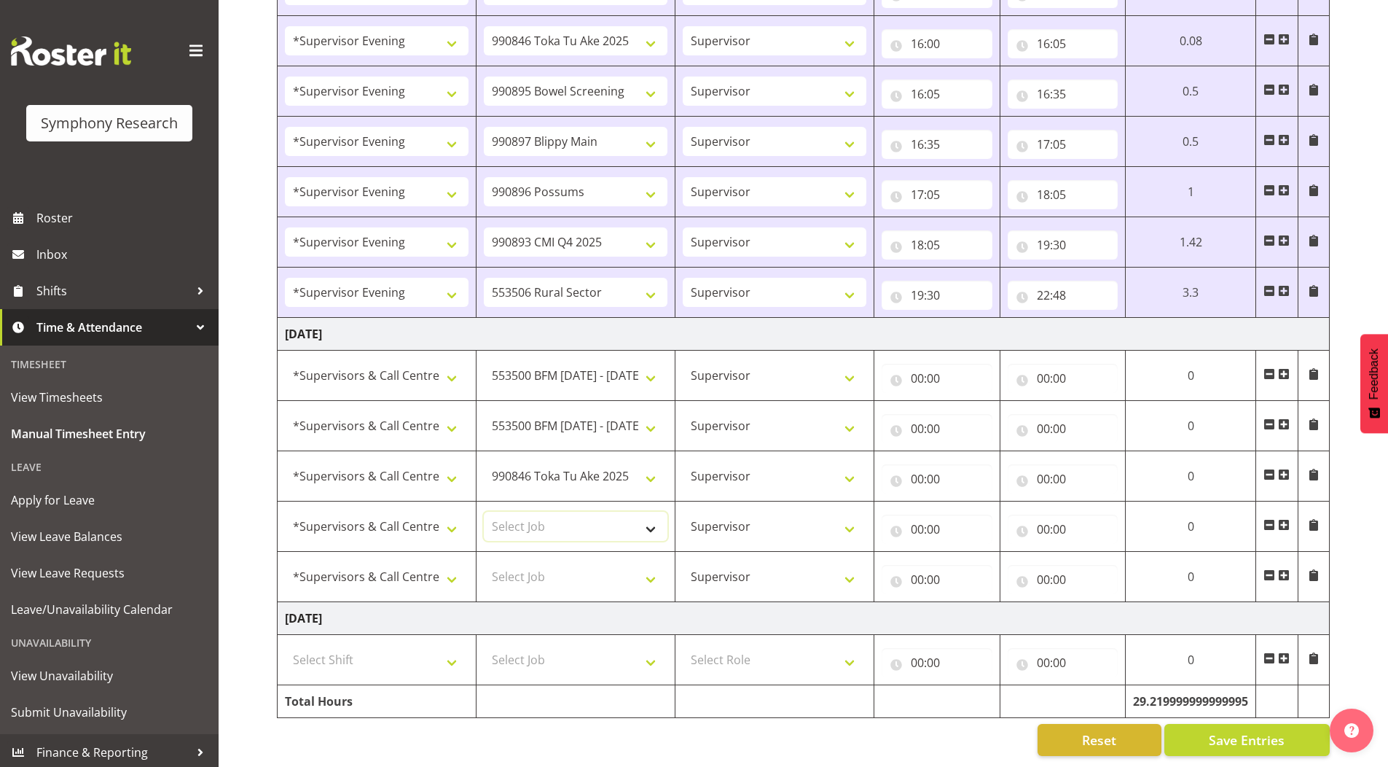
click at [539, 515] on select "Select Job 550060 IF Admin 553492 World Poll Aus Wave 2 Main 2025 553493 World …" at bounding box center [576, 526] width 184 height 29
select select "10632"
click at [484, 512] on select "Select Job 550060 IF Admin 553492 World Poll Aus Wave 2 Main 2025 553493 World …" at bounding box center [576, 526] width 184 height 29
click at [522, 562] on select "Select Job 550060 IF Admin 553492 World Poll Aus Wave 2 Main 2025 553493 World …" at bounding box center [576, 576] width 184 height 29
select select "10631"
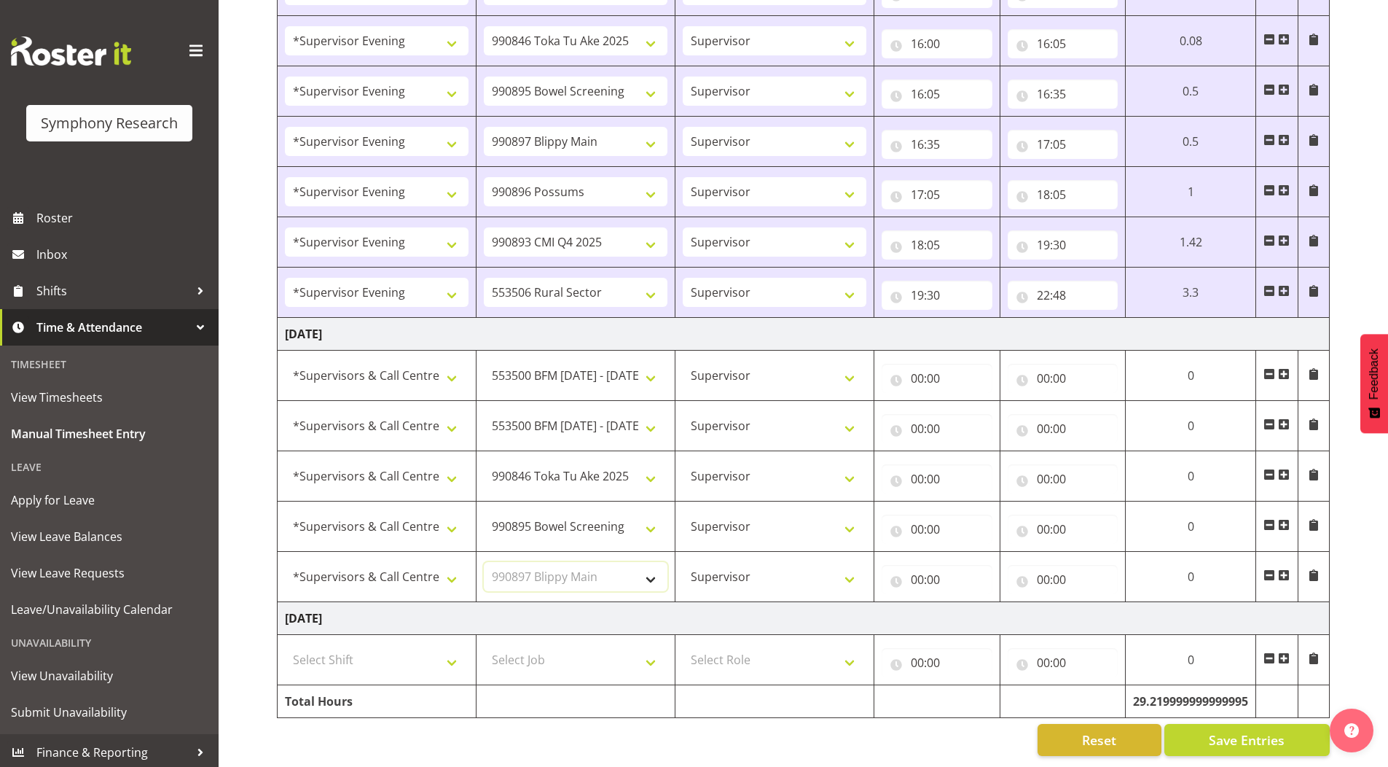
click at [484, 562] on select "Select Job 550060 IF Admin 553492 World Poll Aus Wave 2 Main 2025 553493 World …" at bounding box center [576, 576] width 184 height 29
click at [1287, 569] on span at bounding box center [1284, 575] width 12 height 12
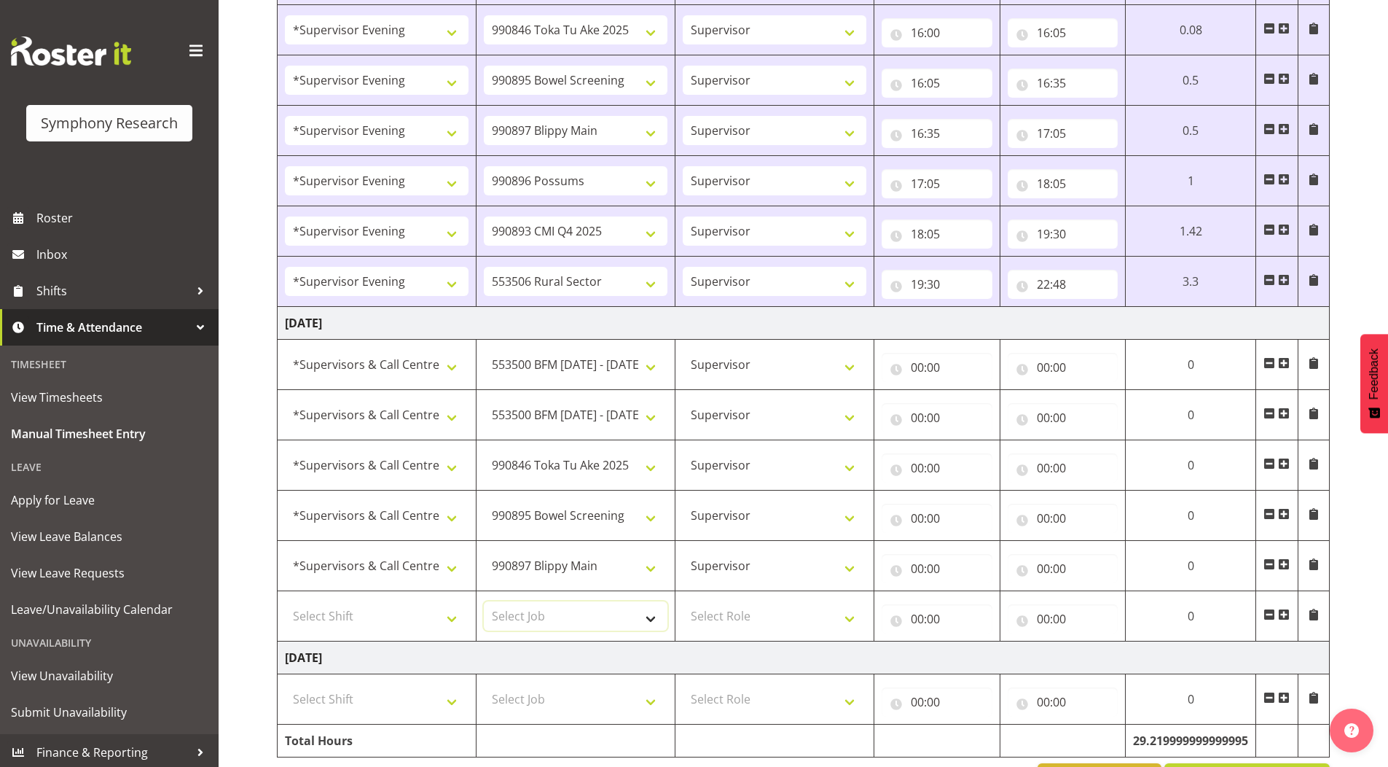
click at [525, 611] on select "Select Job 550060 IF Admin 553492 World Poll Aus Wave 2 Main 2025 553493 World …" at bounding box center [576, 615] width 184 height 29
select select "10633"
click at [484, 601] on select "Select Job 550060 IF Admin 553492 World Poll Aus Wave 2 Main 2025 553493 World …" at bounding box center [576, 615] width 184 height 29
click at [1280, 618] on span at bounding box center [1284, 614] width 12 height 12
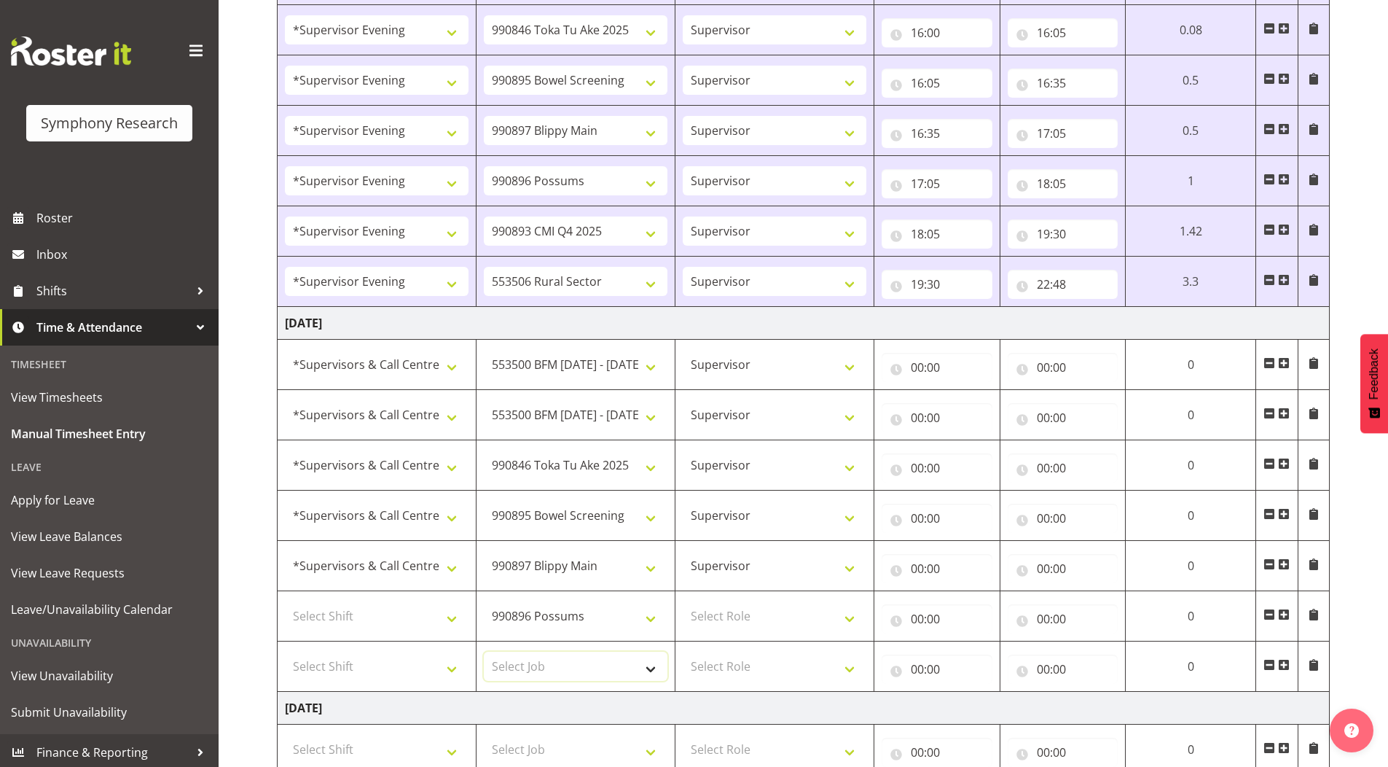
drag, startPoint x: 539, startPoint y: 675, endPoint x: 538, endPoint y: 654, distance: 21.2
click at [539, 675] on select "Select Job 550060 IF Admin 553492 World Poll Aus Wave 2 Main 2025 553493 World …" at bounding box center [576, 665] width 184 height 29
select select "10575"
click at [484, 651] on select "Select Job 550060 IF Admin 553492 World Poll Aus Wave 2 Main 2025 553493 World …" at bounding box center [576, 665] width 184 height 29
click at [1280, 661] on span at bounding box center [1284, 665] width 12 height 12
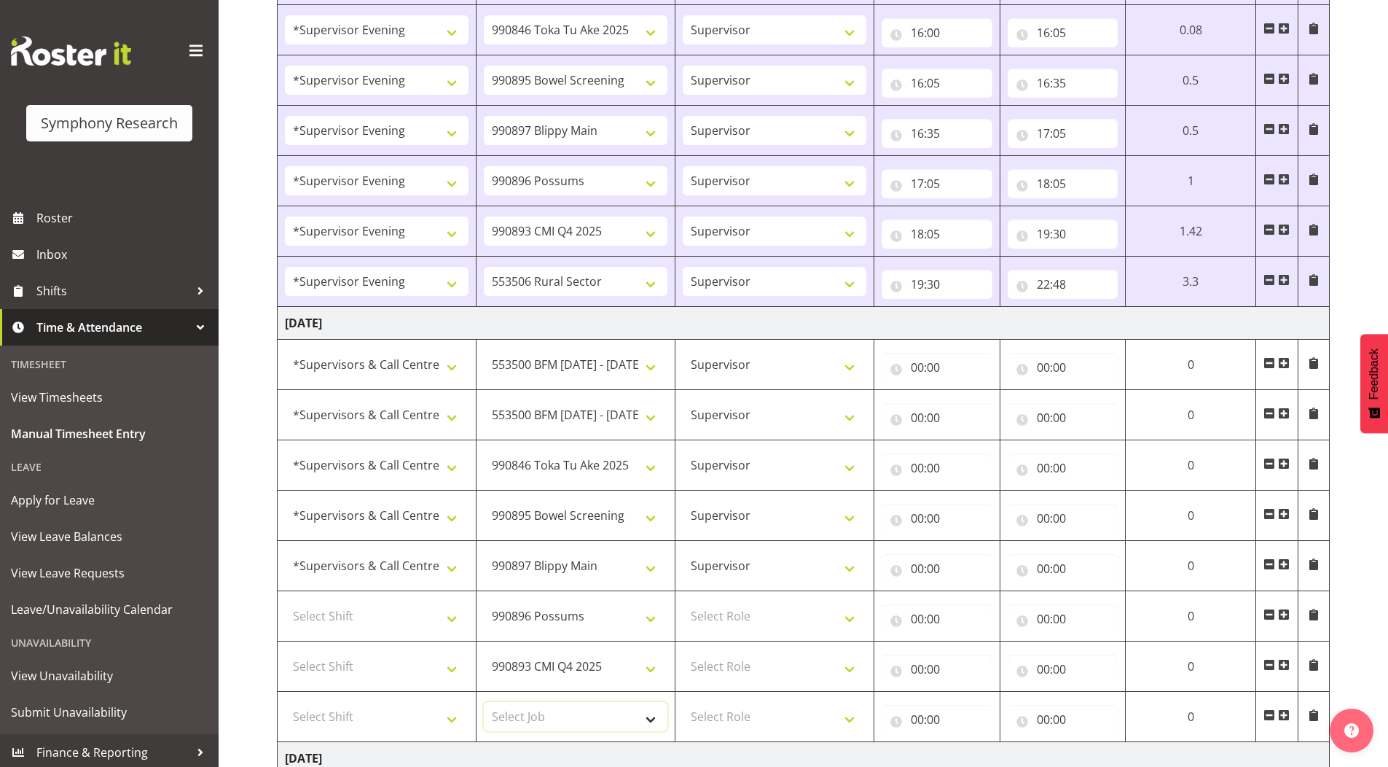
drag, startPoint x: 539, startPoint y: 716, endPoint x: 538, endPoint y: 704, distance: 12.5
click at [539, 716] on select "Select Job 550060 IF Admin 553492 World Poll Aus Wave 2 Main 2025 553493 World …" at bounding box center [576, 716] width 184 height 29
select select "10587"
click at [484, 702] on select "Select Job 550060 IF Admin 553492 World Poll Aus Wave 2 Main 2025 553493 World …" at bounding box center [576, 716] width 184 height 29
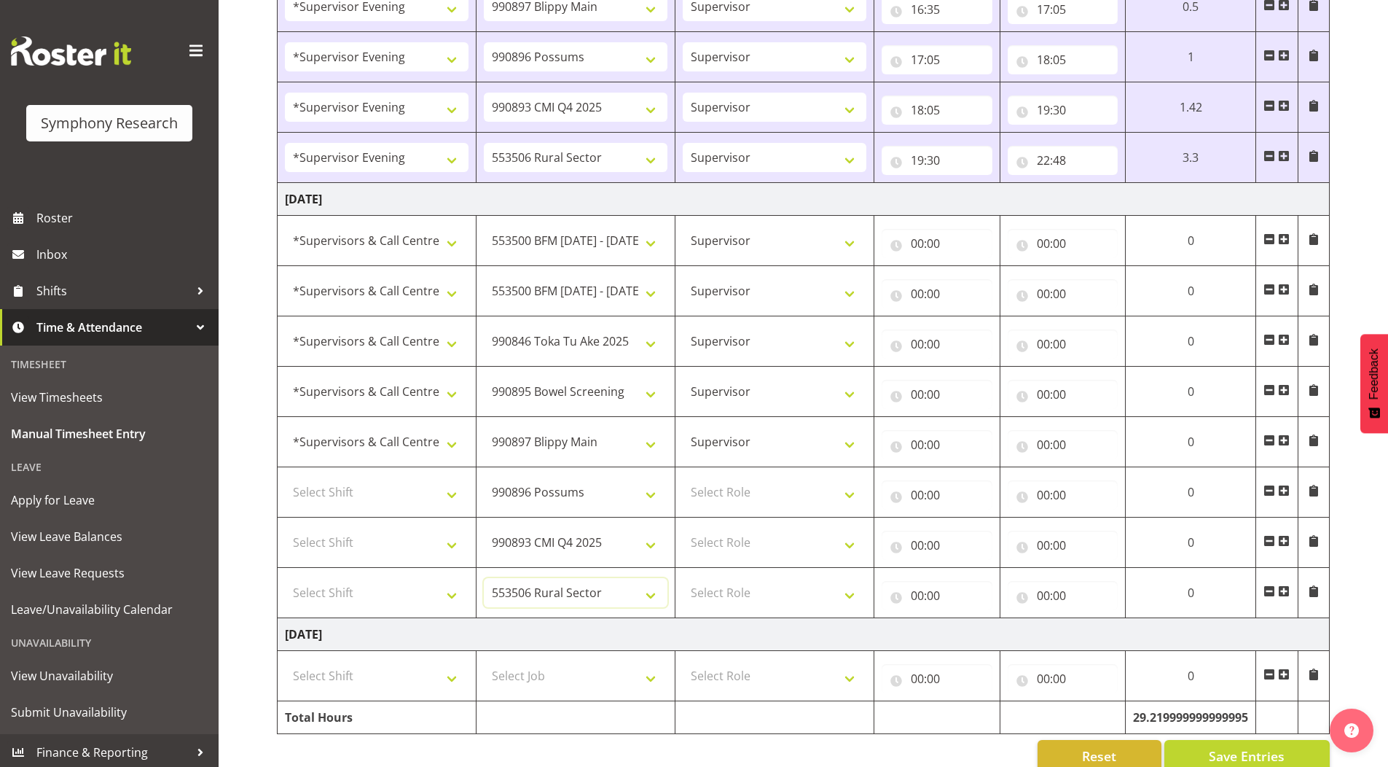
scroll to position [1898, 0]
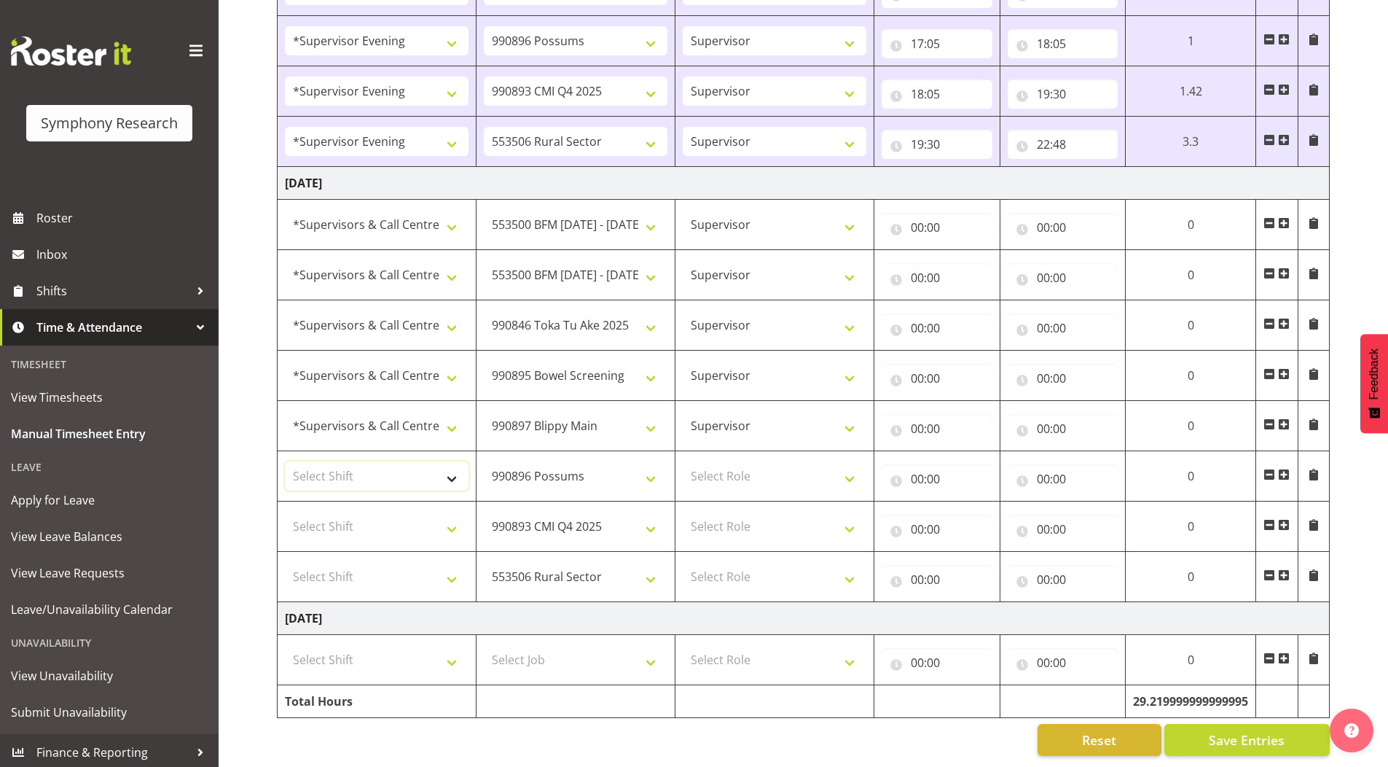
click at [345, 461] on select "Select Shift !!Weekend Residential (Roster IT Shift Label) *Business 9/10am ~ 4…" at bounding box center [377, 475] width 184 height 29
select select "19170"
click at [285, 461] on select "Select Shift !!Weekend Residential (Roster IT Shift Label) *Business 9/10am ~ 4…" at bounding box center [377, 475] width 184 height 29
click at [353, 512] on select "Select Shift !!Weekend Residential (Roster IT Shift Label) *Business 9/10am ~ 4…" at bounding box center [377, 526] width 184 height 29
select select "19170"
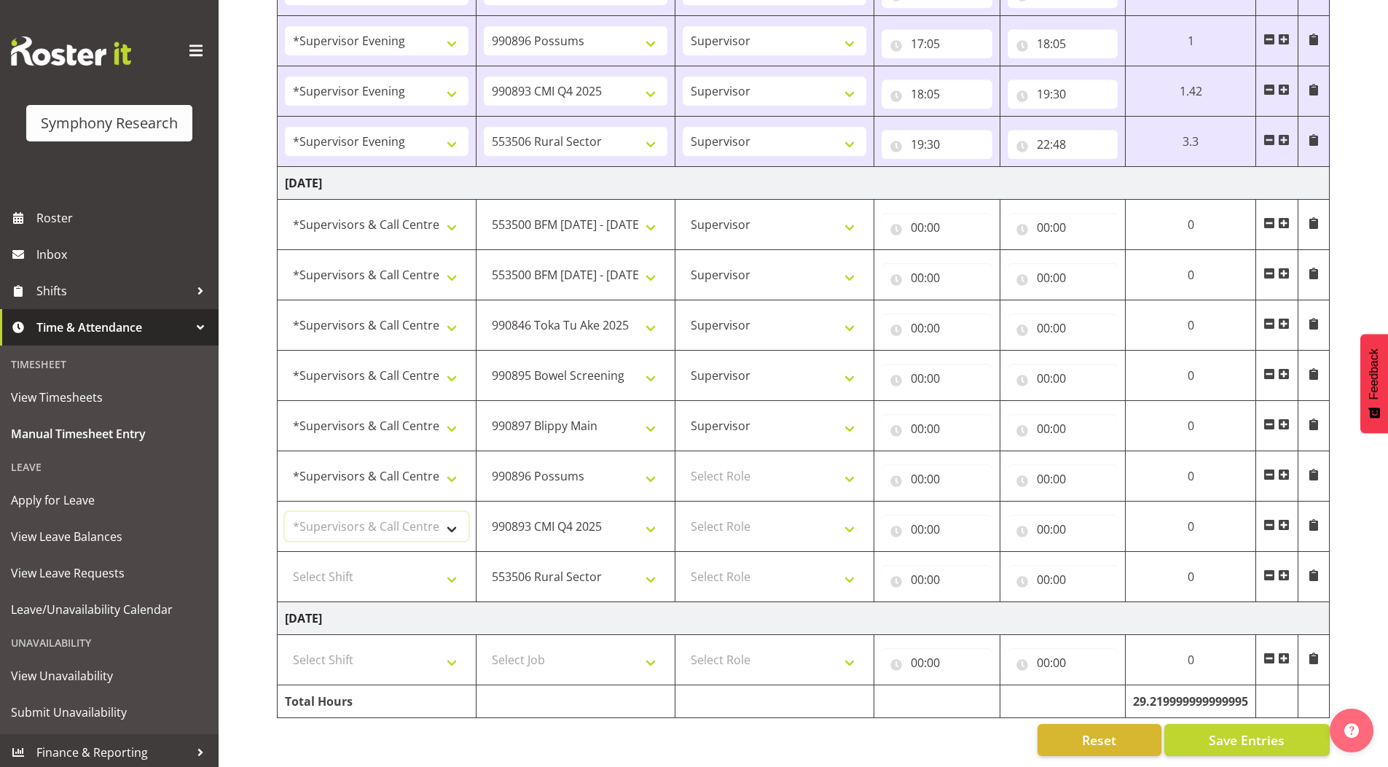
click at [285, 512] on select "Select Shift !!Weekend Residential (Roster IT Shift Label) *Business 9/10am ~ 4…" at bounding box center [377, 526] width 184 height 29
click at [345, 568] on select "Select Shift !!Weekend Residential (Roster IT Shift Label) *Business 9/10am ~ 4…" at bounding box center [377, 576] width 184 height 29
select select "19170"
click at [285, 562] on select "Select Shift !!Weekend Residential (Roster IT Shift Label) *Business 9/10am ~ 4…" at bounding box center [377, 576] width 184 height 29
click at [752, 461] on select "Select Role Supervisor Briefing Interviewing" at bounding box center [775, 475] width 184 height 29
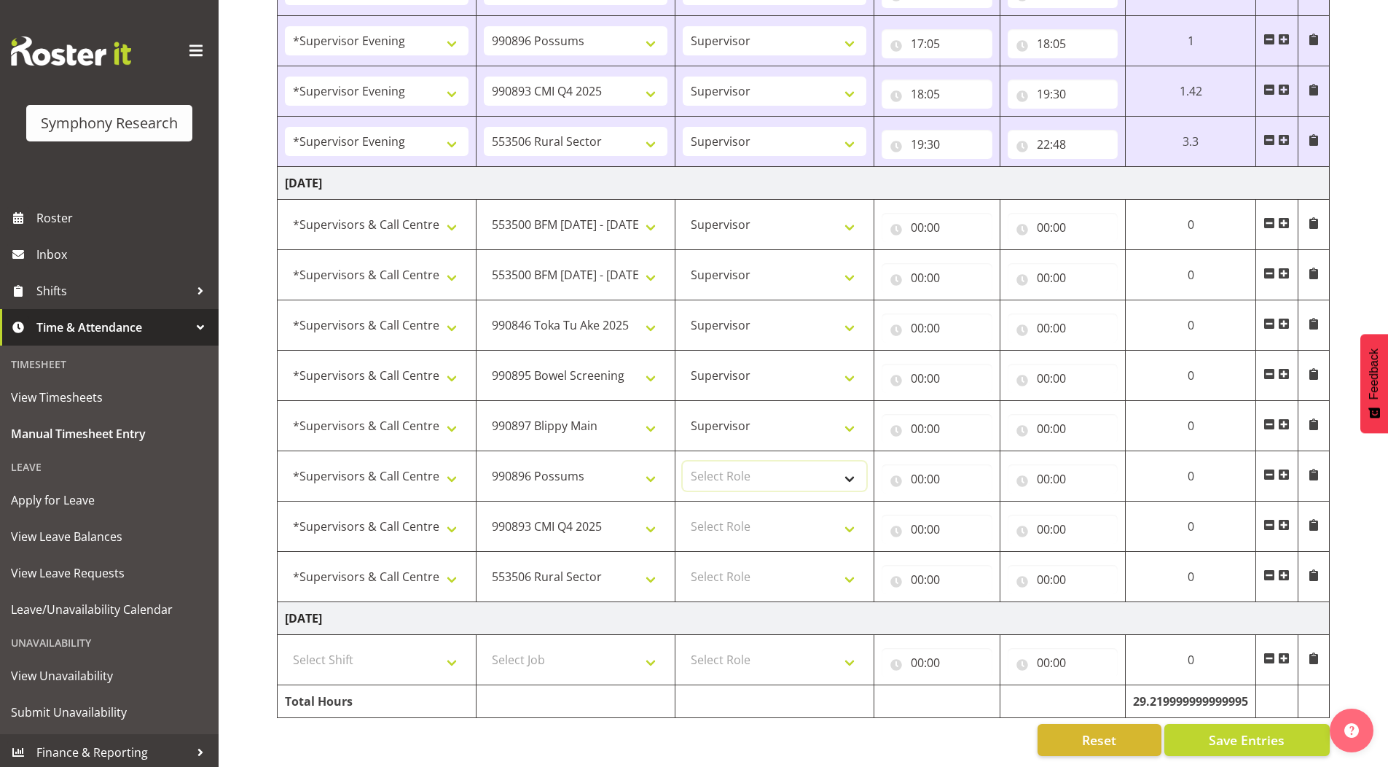
select select "45"
click at [683, 461] on select "Select Role Supervisor Briefing Interviewing" at bounding box center [775, 475] width 184 height 29
click at [710, 522] on select "Select Role Supervisor Briefing Interviewing" at bounding box center [775, 526] width 184 height 29
select select "45"
click at [683, 512] on select "Select Role Supervisor Briefing Interviewing" at bounding box center [775, 526] width 184 height 29
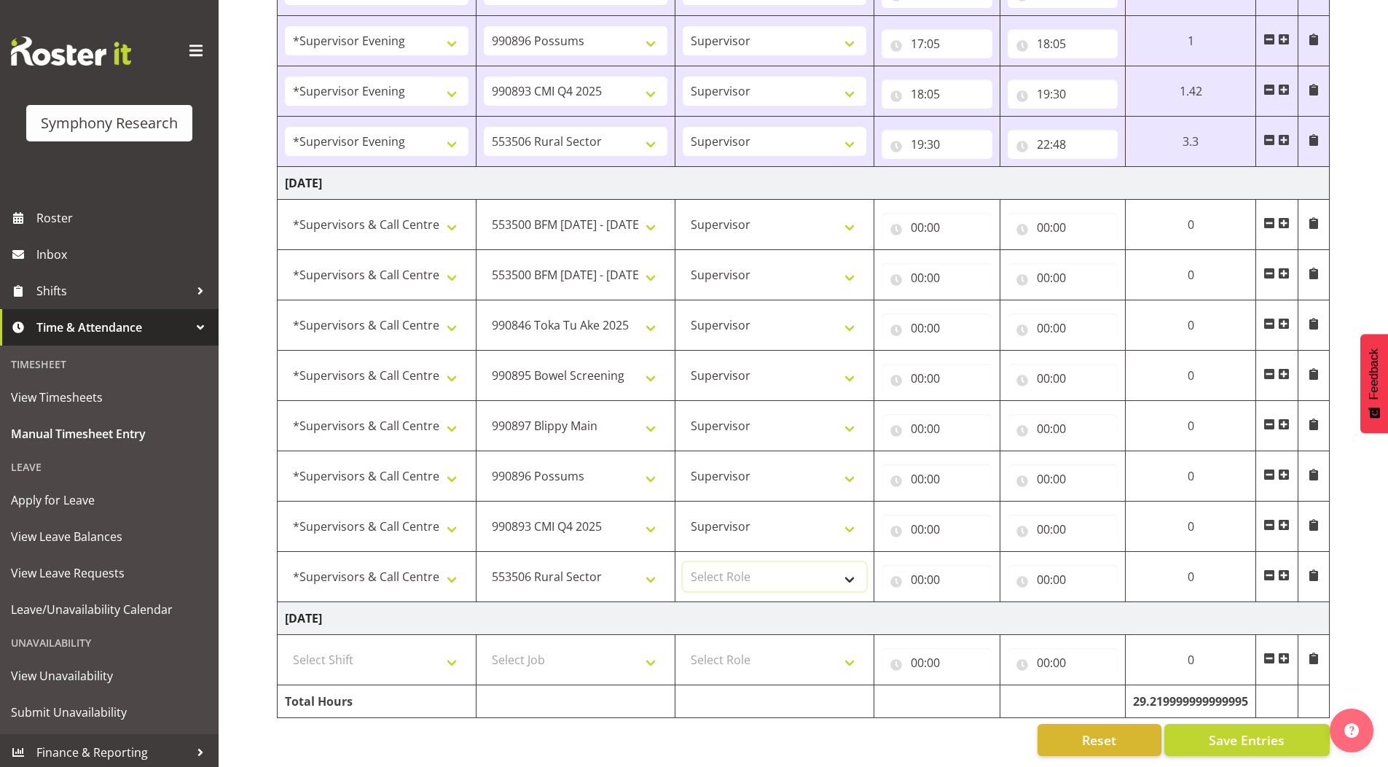
click at [716, 576] on select "Select Role Supervisor Briefing Interviewing" at bounding box center [775, 576] width 184 height 29
select select "45"
click at [683, 562] on select "Select Role Supervisor Briefing Interviewing" at bounding box center [775, 576] width 184 height 29
click at [909, 214] on input "00:00" at bounding box center [937, 227] width 111 height 29
click at [971, 255] on select "00 01 02 03 04 05 06 07 08 09 10 11 12 13 14 15 16 17 18 19 20 21 22 23" at bounding box center [981, 265] width 33 height 29
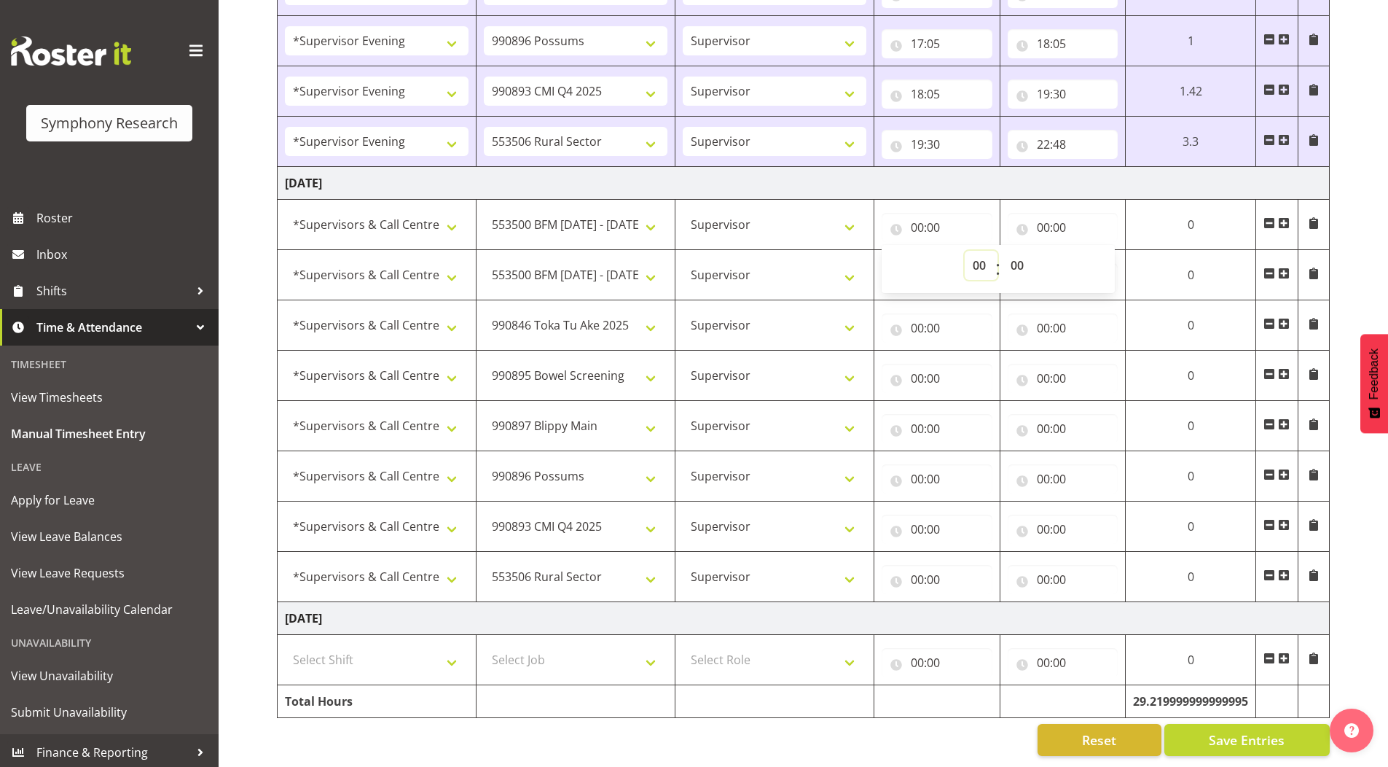
select select "10"
click at [998, 251] on select "00 01 02 03 04 05 06 07 08 09 10 11 12 13 14 15 16 17 18 19 20 21 22 23" at bounding box center [981, 265] width 33 height 29
type input "10:00"
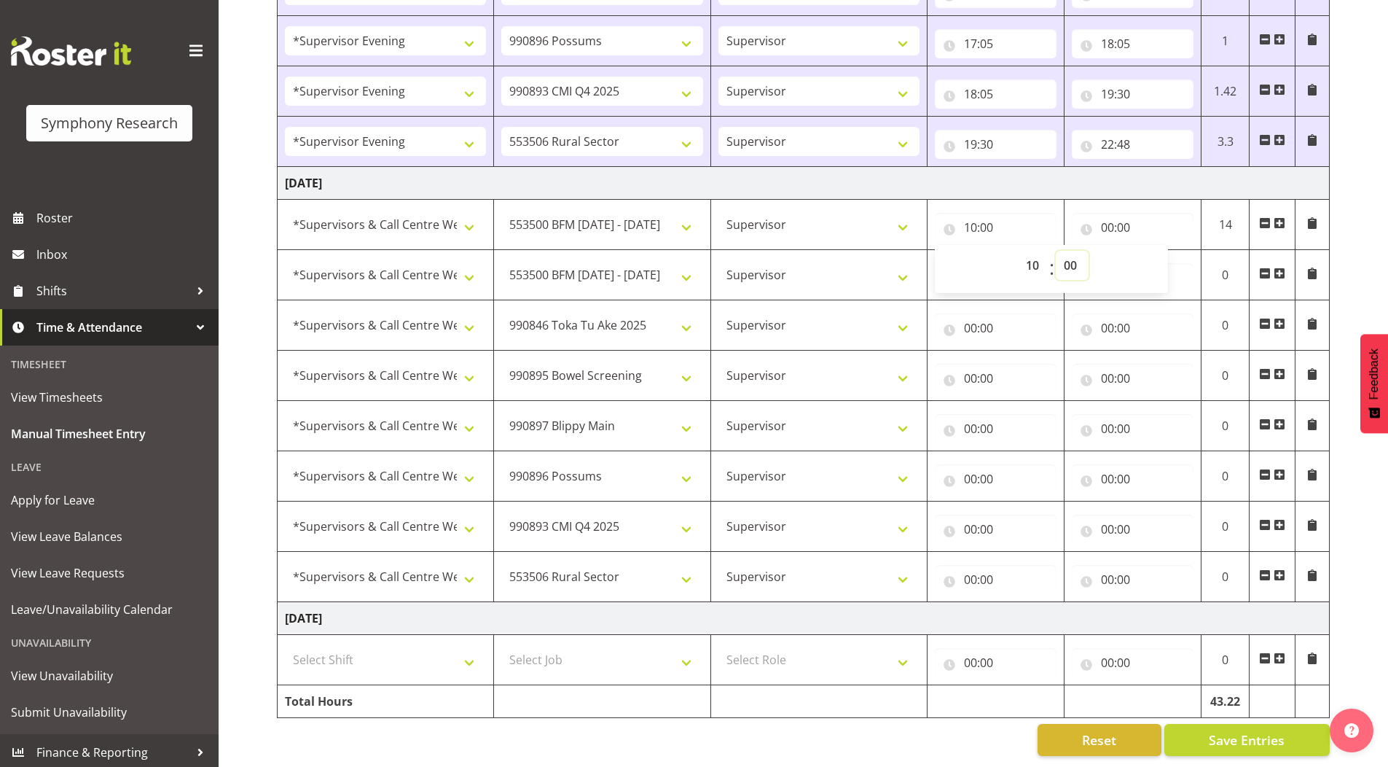
drag, startPoint x: 1071, startPoint y: 254, endPoint x: 1070, endPoint y: 265, distance: 11.8
click at [1071, 253] on select "00 01 02 03 04 05 06 07 08 09 10 11 12 13 14 15 16 17 18 19 20 21 22 23 24 25 2…" at bounding box center [1072, 265] width 33 height 29
select select "45"
click at [1056, 251] on select "00 01 02 03 04 05 06 07 08 09 10 11 12 13 14 15 16 17 18 19 20 21 22 23 24 25 2…" at bounding box center [1072, 265] width 33 height 29
type input "10:45"
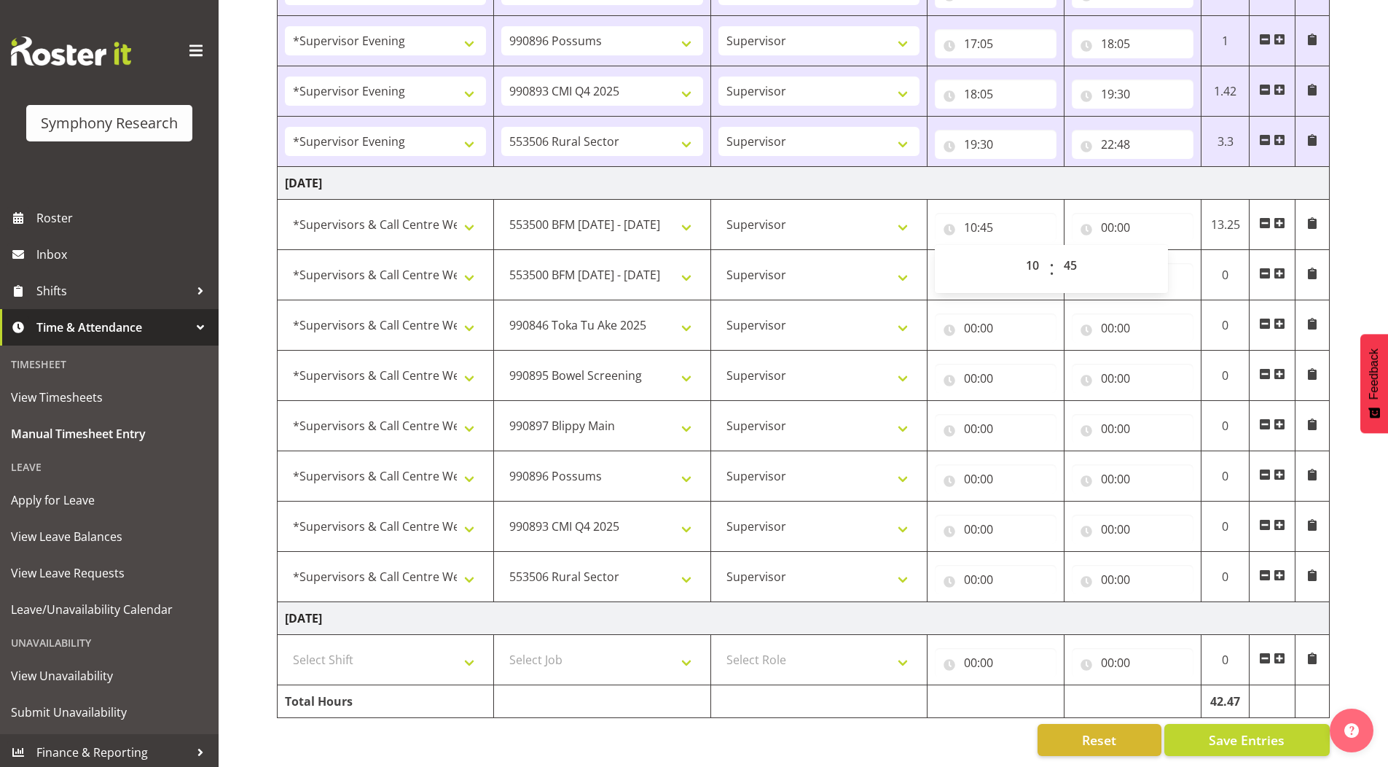
click at [1108, 218] on input "00:00" at bounding box center [1133, 227] width 122 height 29
drag, startPoint x: 1167, startPoint y: 254, endPoint x: 1170, endPoint y: 266, distance: 11.9
click at [1167, 254] on select "00 01 02 03 04 05 06 07 08 09 10 11 12 13 14 15 16 17 18 19 20 21 22 23" at bounding box center [1171, 265] width 33 height 29
select select "10"
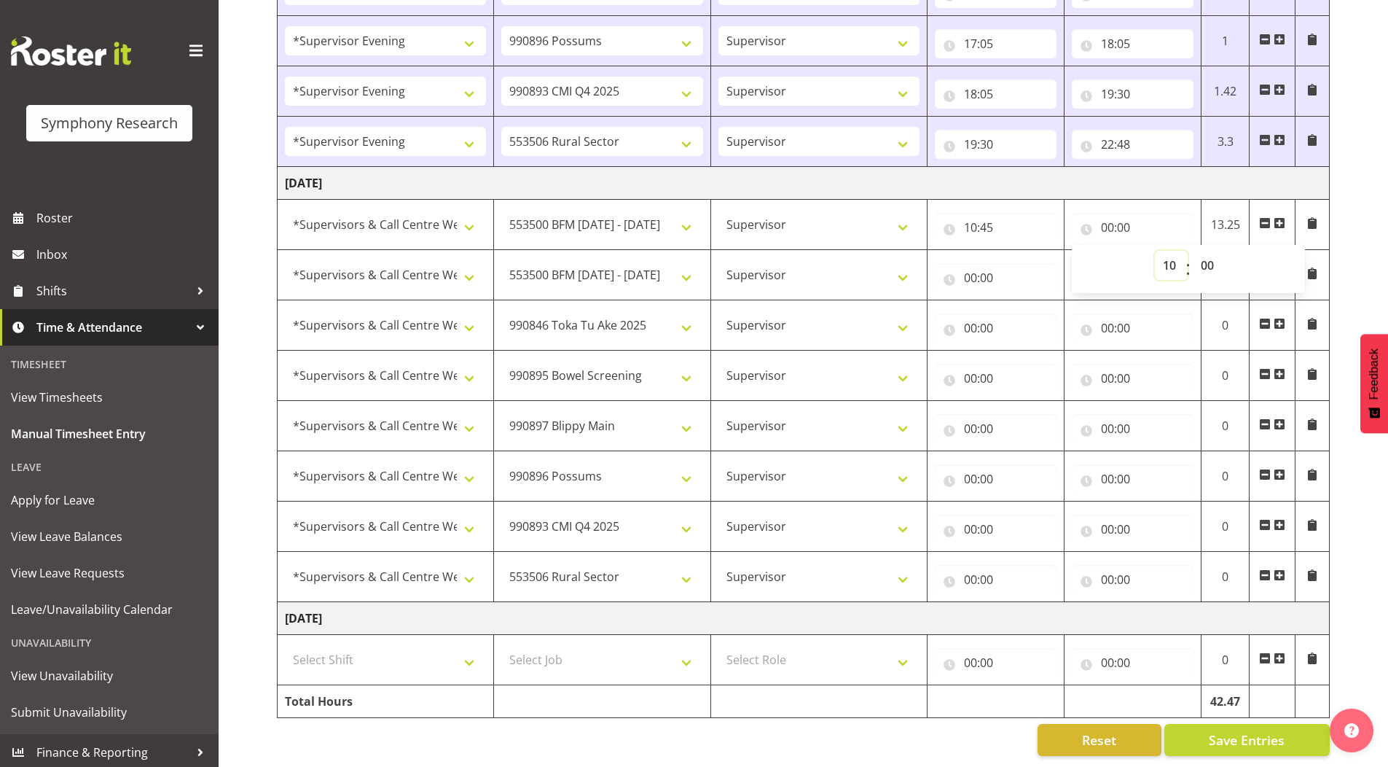
click at [1155, 251] on select "00 01 02 03 04 05 06 07 08 09 10 11 12 13 14 15 16 17 18 19 20 21 22 23" at bounding box center [1171, 265] width 33 height 29
type input "10:00"
drag, startPoint x: 1207, startPoint y: 251, endPoint x: 1229, endPoint y: 500, distance: 249.5
click at [1206, 251] on select "00 01 02 03 04 05 06 07 08 09 10 11 12 13 14 15 16 17 18 19 20 21 22 23 24 25 2…" at bounding box center [1209, 265] width 33 height 29
select select "50"
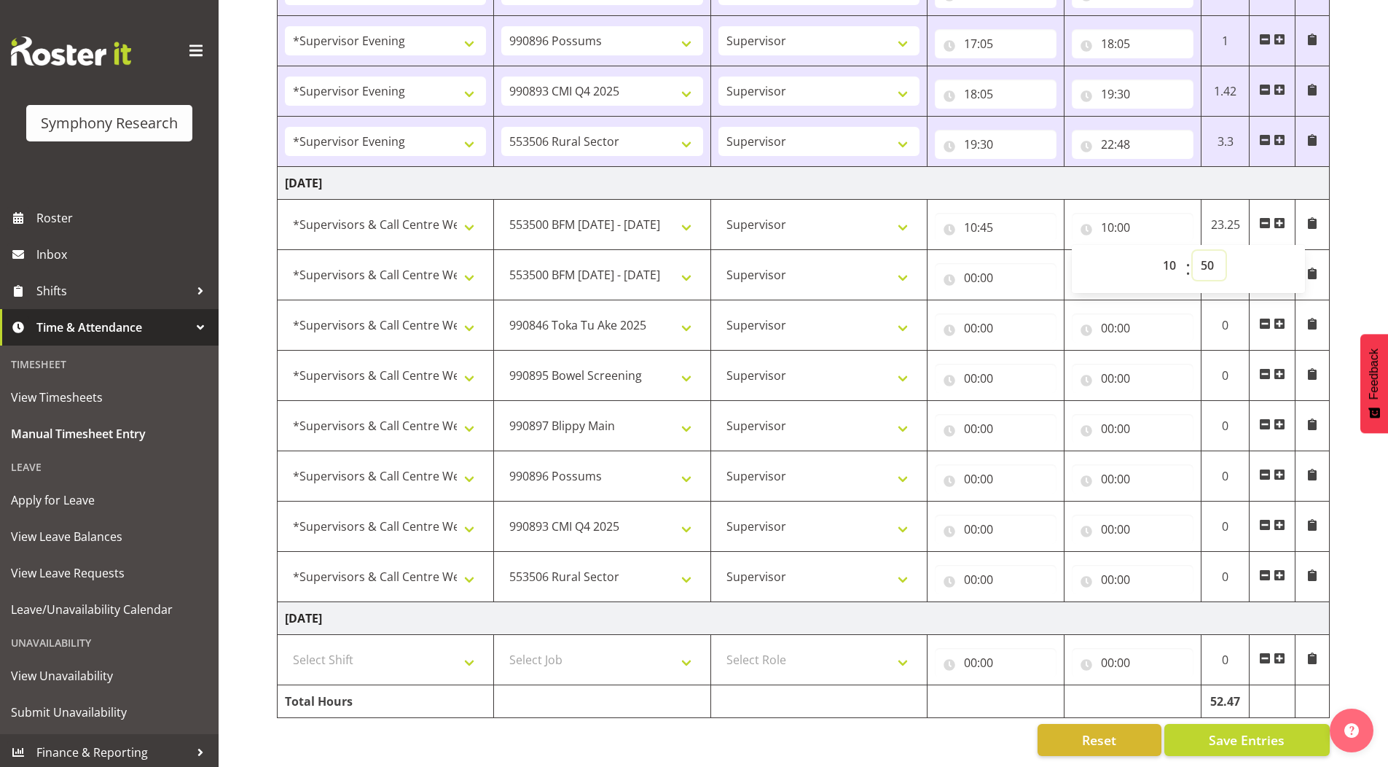
click at [1193, 251] on select "00 01 02 03 04 05 06 07 08 09 10 11 12 13 14 15 16 17 18 19 20 21 22 23 24 25 2…" at bounding box center [1209, 265] width 33 height 29
type input "10:50"
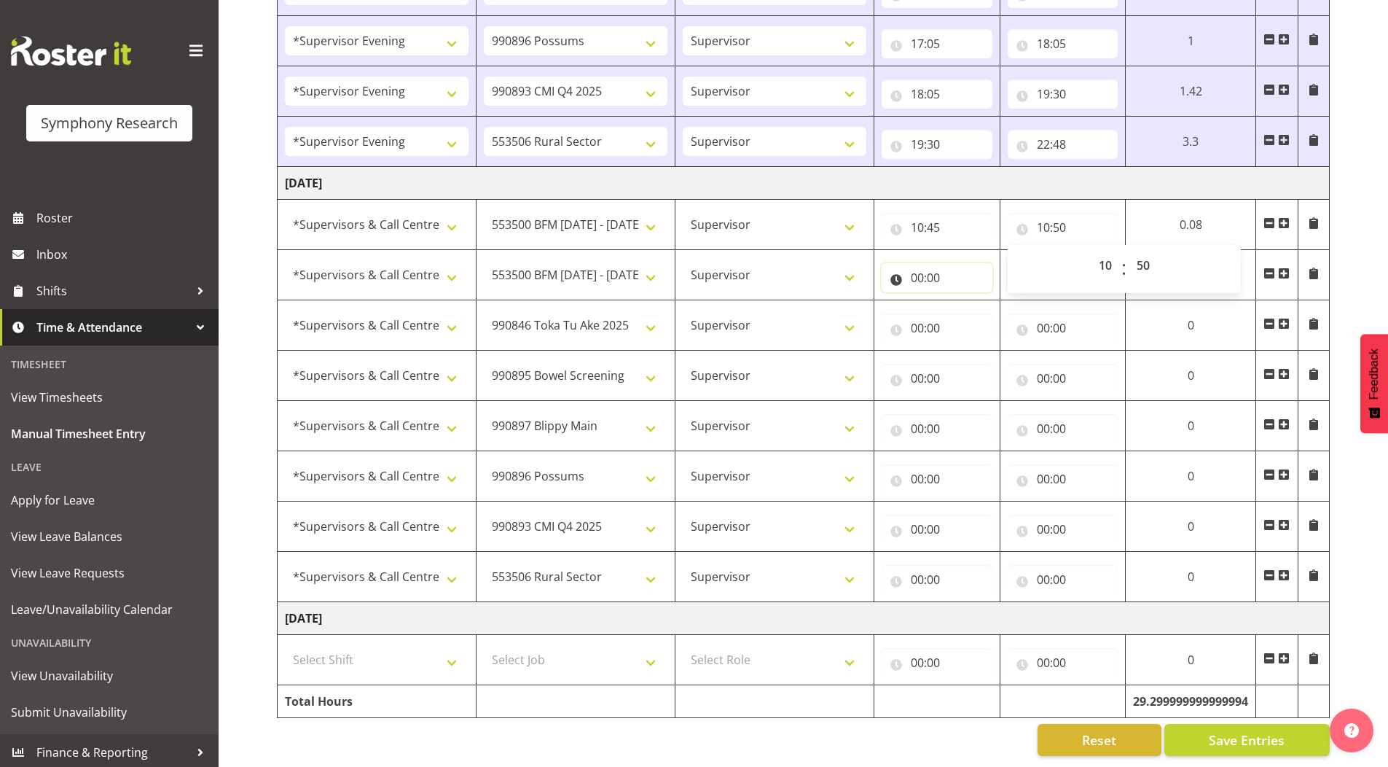
click at [916, 264] on input "00:00" at bounding box center [937, 277] width 111 height 29
click at [972, 303] on select "00 01 02 03 04 05 06 07 08 09 10 11 12 13 14 15 16 17 18 19 20 21 22 23" at bounding box center [981, 315] width 33 height 29
select select "10"
click at [998, 301] on select "00 01 02 03 04 05 06 07 08 09 10 11 12 13 14 15 16 17 18 19 20 21 22 23" at bounding box center [981, 315] width 33 height 29
type input "10:00"
